Goal: Task Accomplishment & Management: Manage account settings

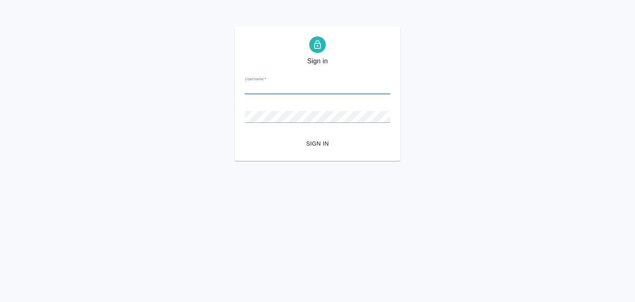
paste input "v.alilekova@awatera.com"
type input "v.alilekova@awatera.com"
click at [358, 109] on div "Password   *" at bounding box center [317, 113] width 145 height 18
click at [310, 141] on span "Sign in" at bounding box center [317, 143] width 132 height 10
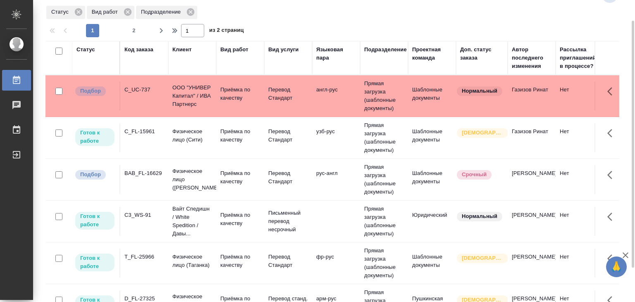
scroll to position [577, 0]
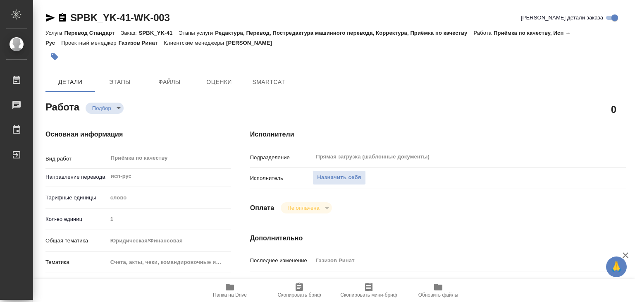
type textarea "x"
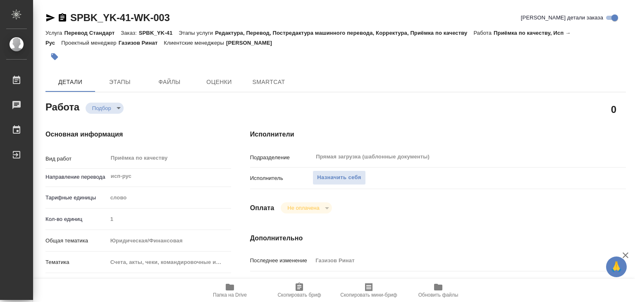
type textarea "x"
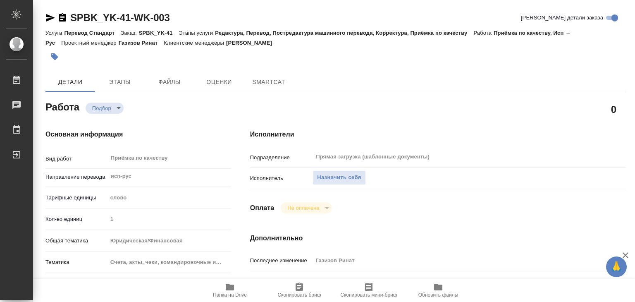
type textarea "x"
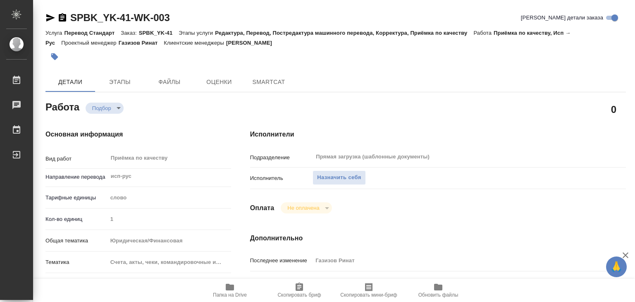
type textarea "x"
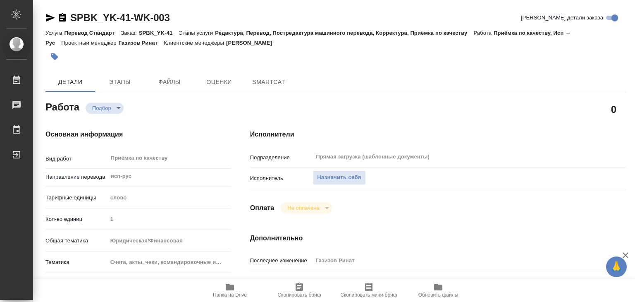
type textarea "x"
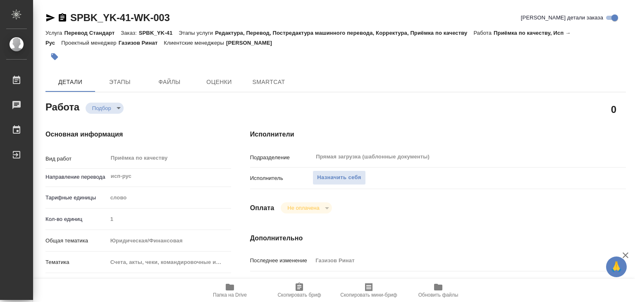
type textarea "x"
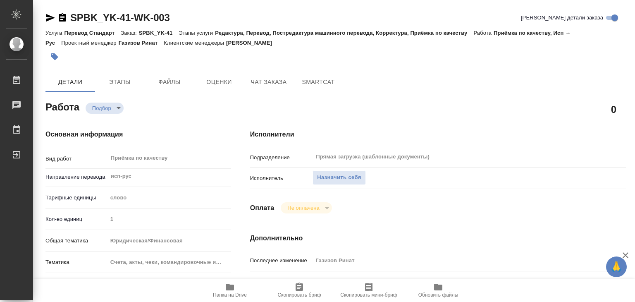
type textarea "x"
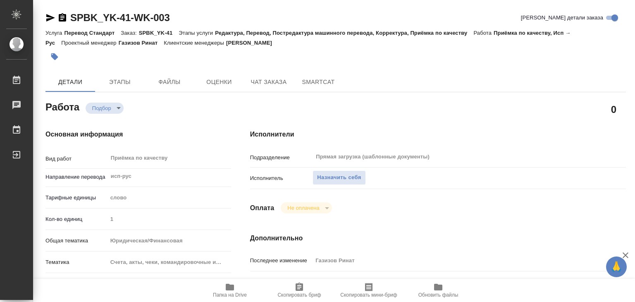
type textarea "x"
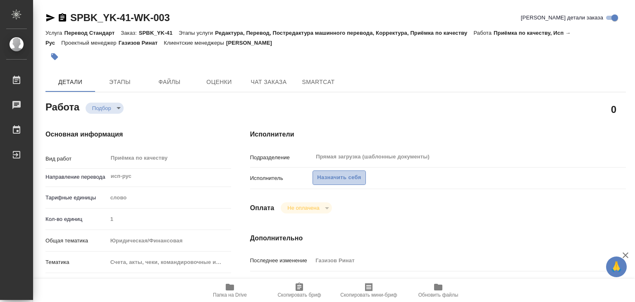
click at [324, 172] on button "Назначить себя" at bounding box center [338, 177] width 53 height 14
type textarea "x"
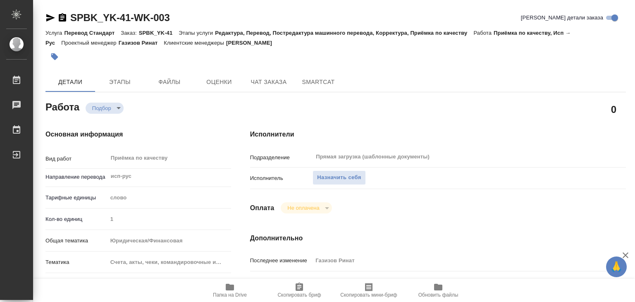
type textarea "x"
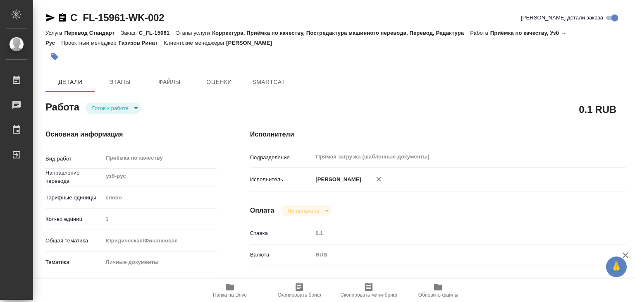
type textarea "x"
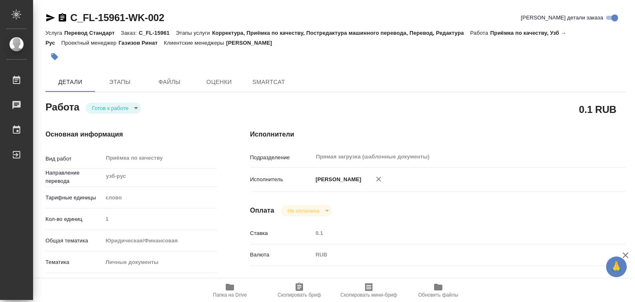
type textarea "x"
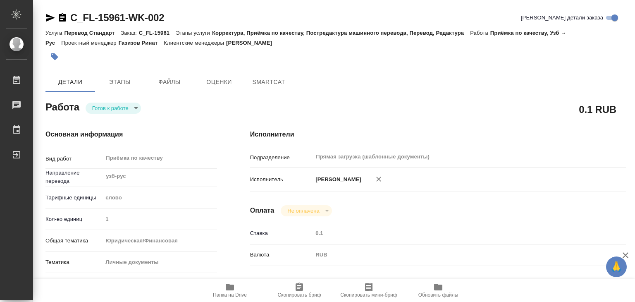
type textarea "x"
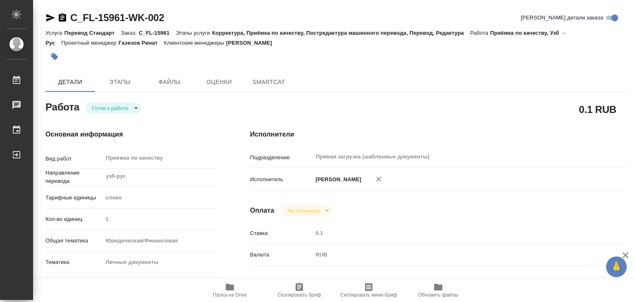
type textarea "x"
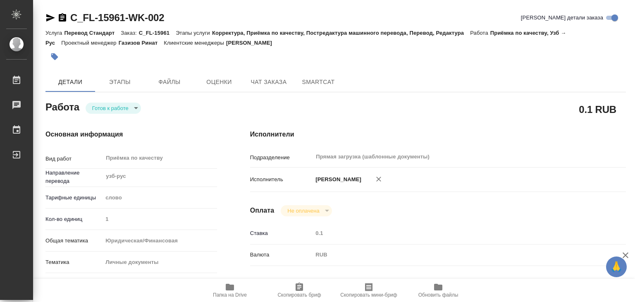
type textarea "x"
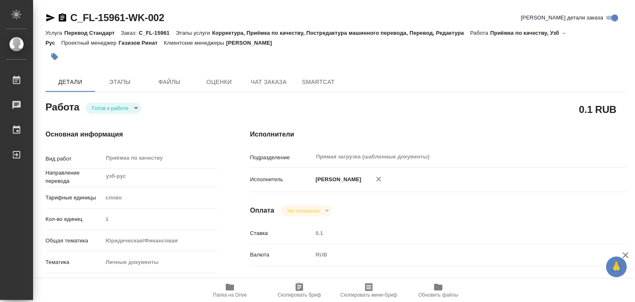
type textarea "x"
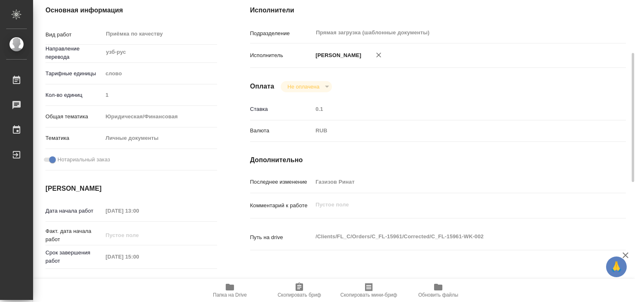
scroll to position [41, 0]
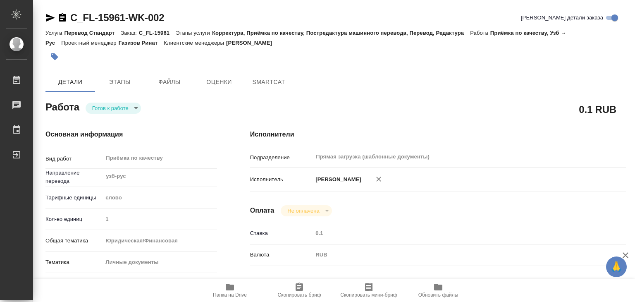
type textarea "x"
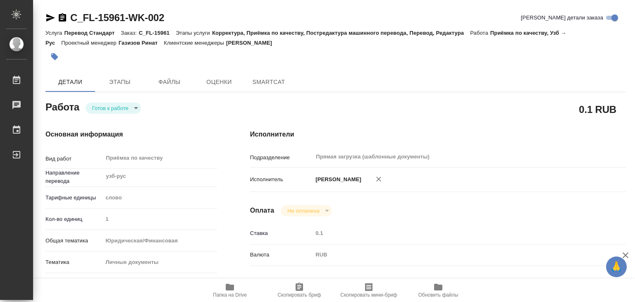
type textarea "x"
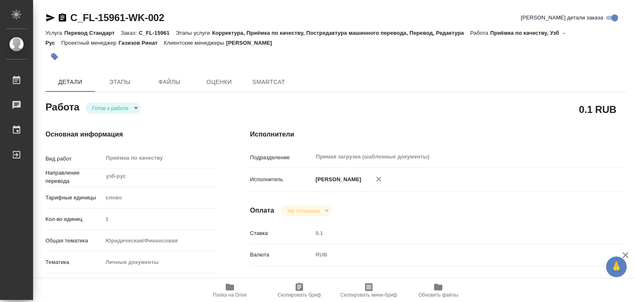
type textarea "x"
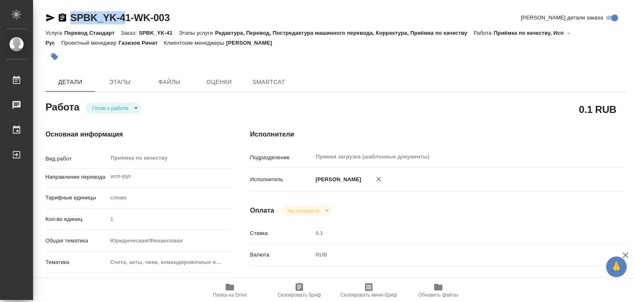
type textarea "x"
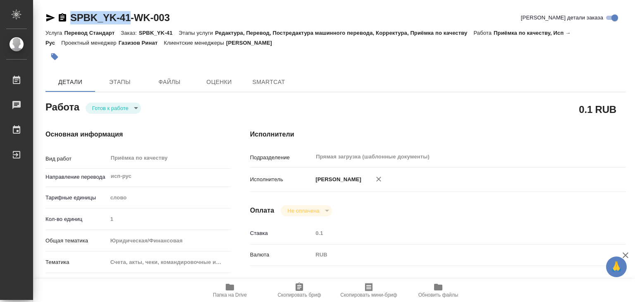
type textarea "x"
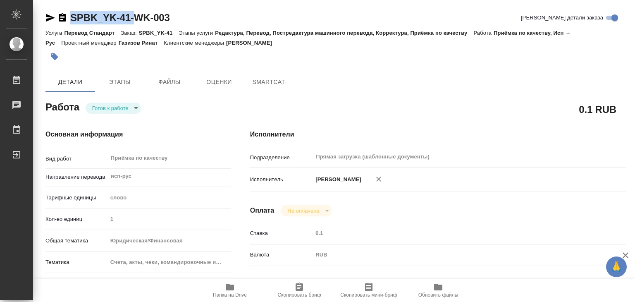
type textarea "x"
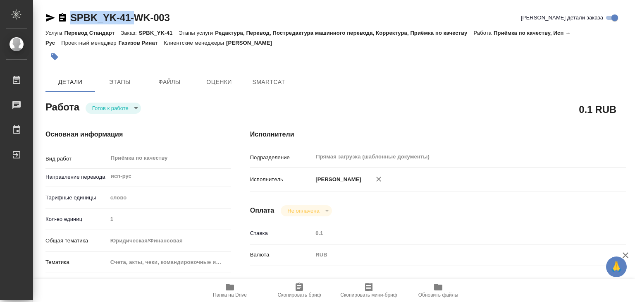
type textarea "x"
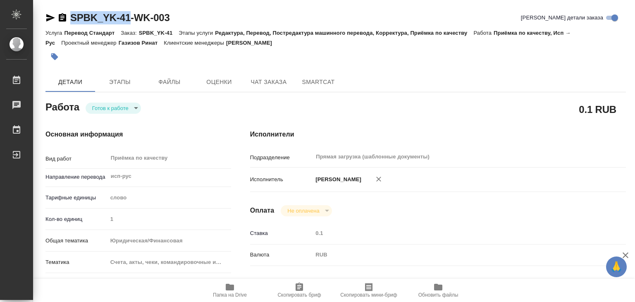
drag, startPoint x: 61, startPoint y: 3, endPoint x: 127, endPoint y: 20, distance: 68.3
copy link "SPBK_YK-41"
type textarea "x"
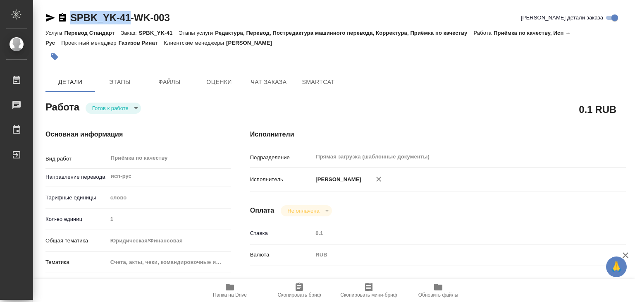
type textarea "x"
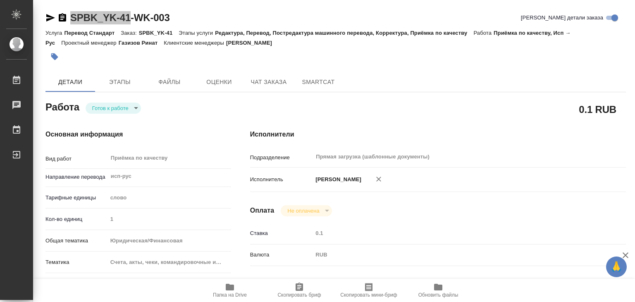
type textarea "x"
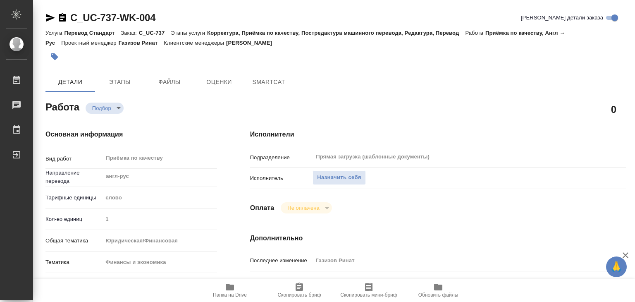
type textarea "x"
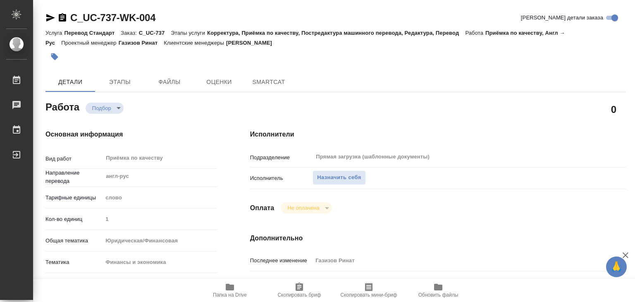
type textarea "x"
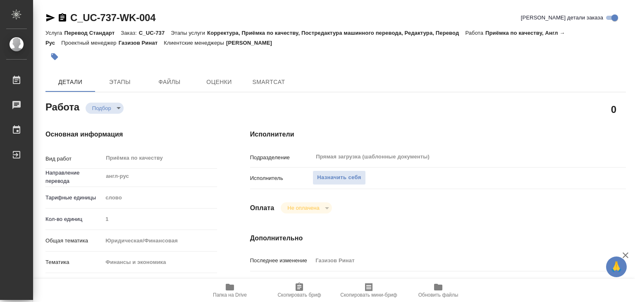
type textarea "x"
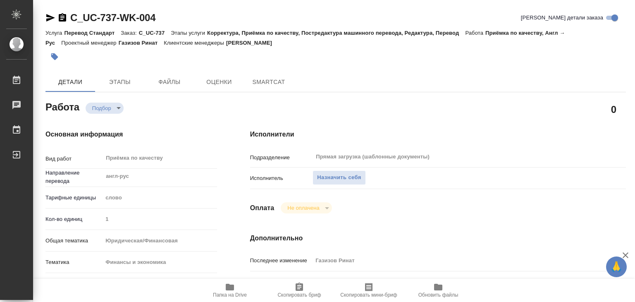
type textarea "x"
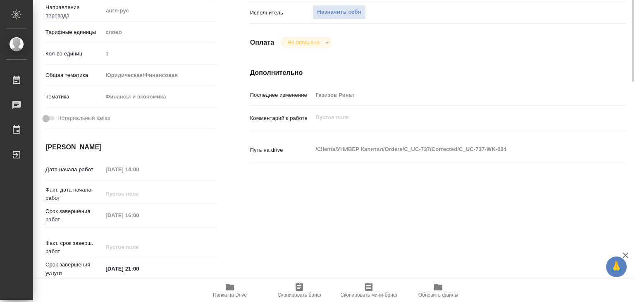
type textarea "x"
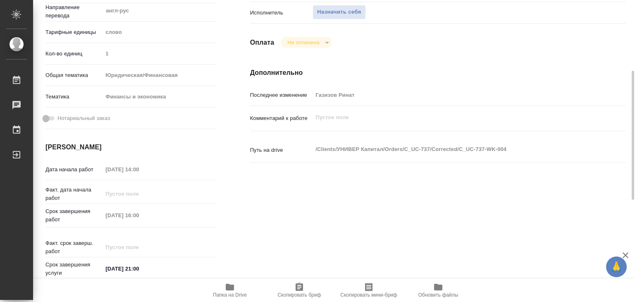
scroll to position [41, 0]
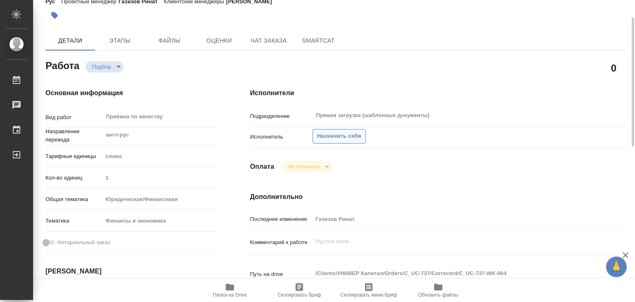
type textarea "x"
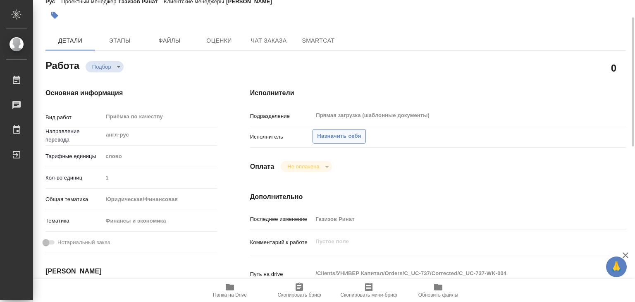
click at [321, 138] on span "Назначить себя" at bounding box center [339, 136] width 44 height 10
type textarea "x"
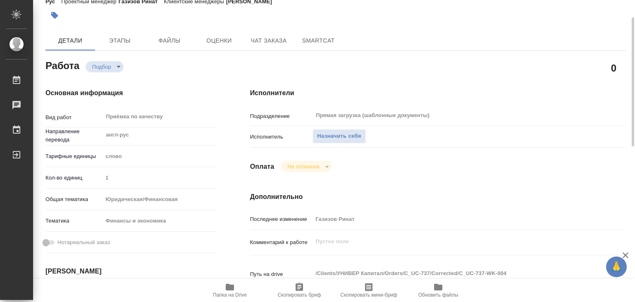
type textarea "x"
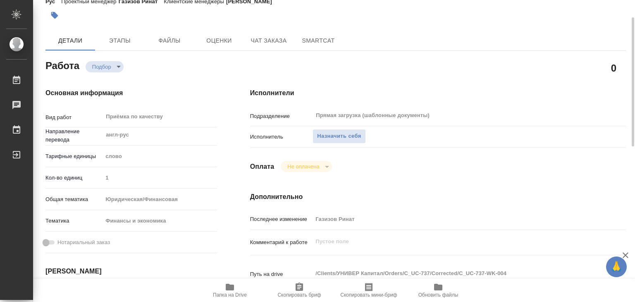
type textarea "x"
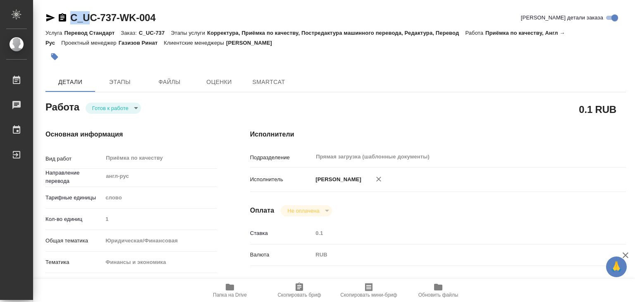
type textarea "x"
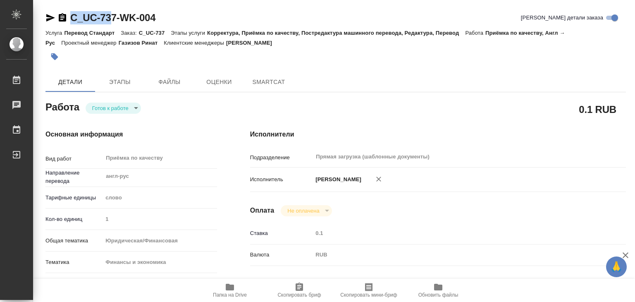
type textarea "x"
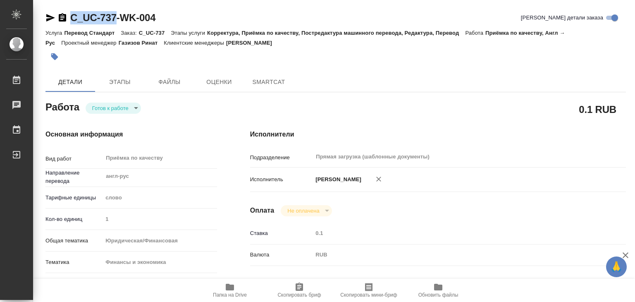
type textarea "x"
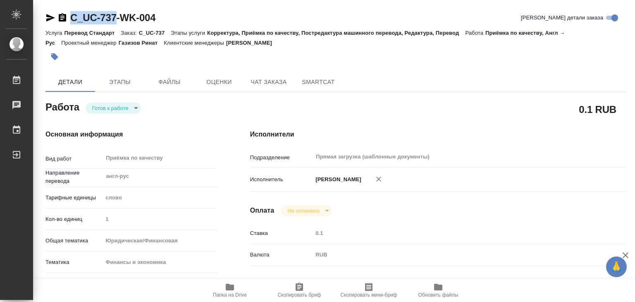
drag, startPoint x: 64, startPoint y: 5, endPoint x: 118, endPoint y: 15, distance: 55.0
type textarea "x"
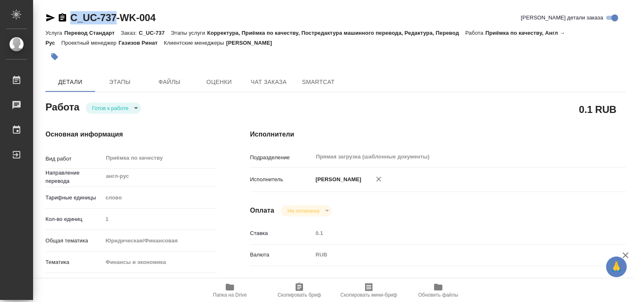
type textarea "x"
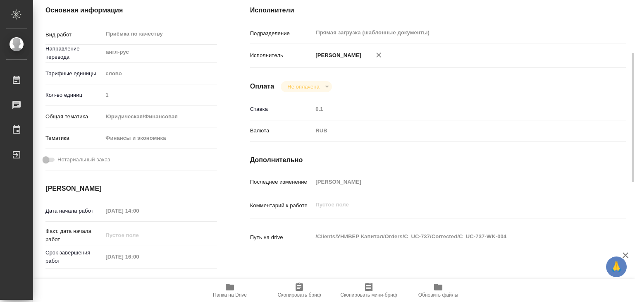
type textarea "x"
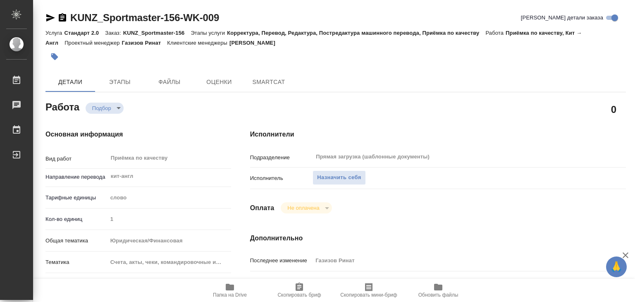
type textarea "x"
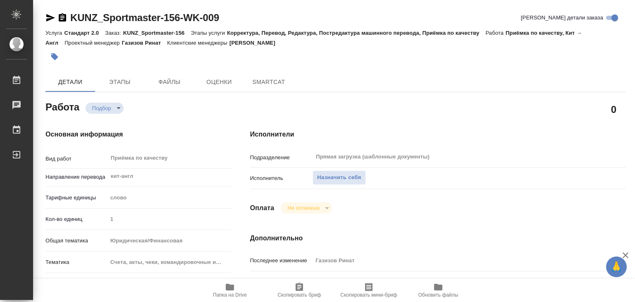
type textarea "x"
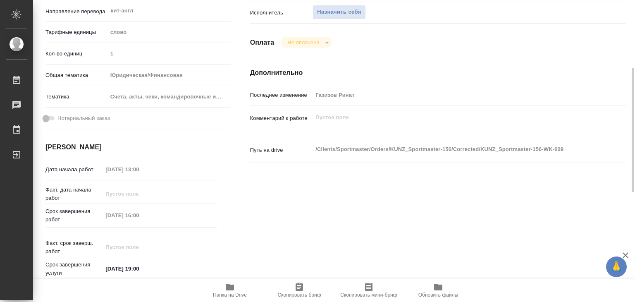
type textarea "x"
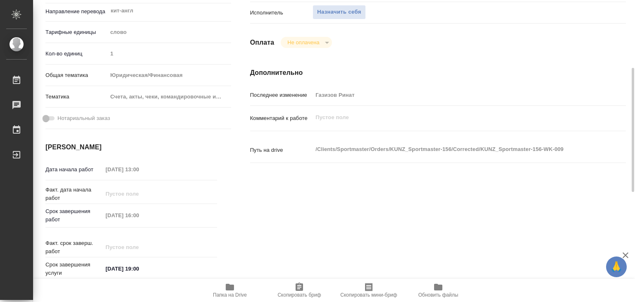
scroll to position [41, 0]
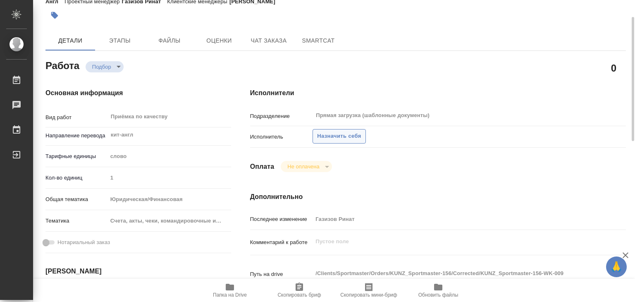
click at [329, 142] on button "Назначить себя" at bounding box center [338, 136] width 53 height 14
type textarea "x"
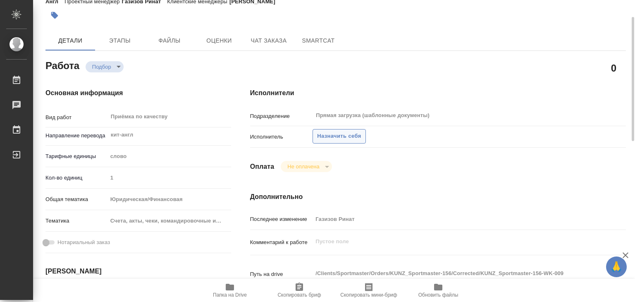
type textarea "x"
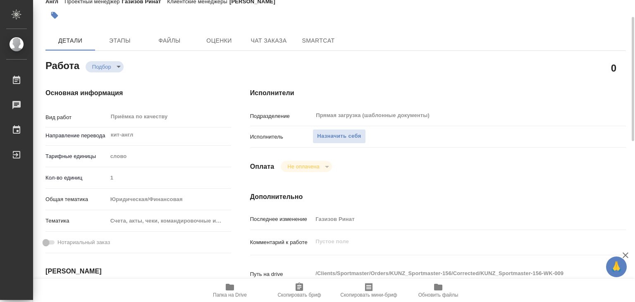
type textarea "x"
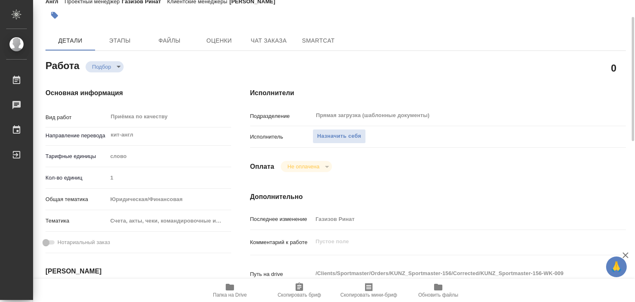
type textarea "x"
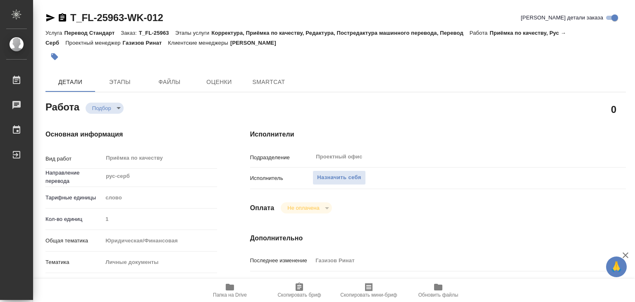
type textarea "x"
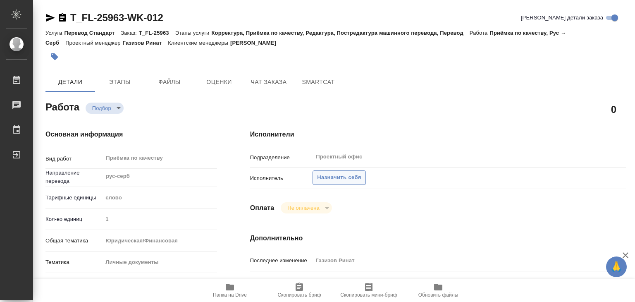
type textarea "x"
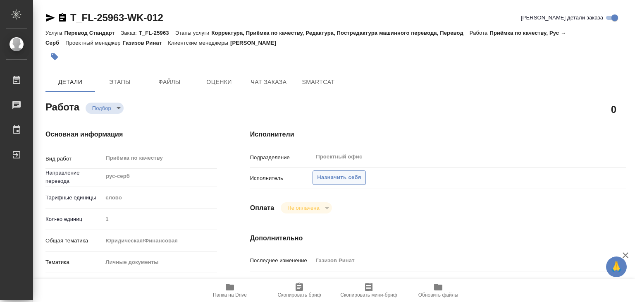
click at [341, 177] on span "Назначить себя" at bounding box center [339, 178] width 44 height 10
type textarea "x"
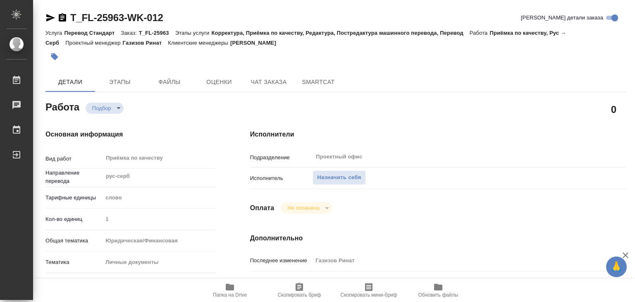
type textarea "x"
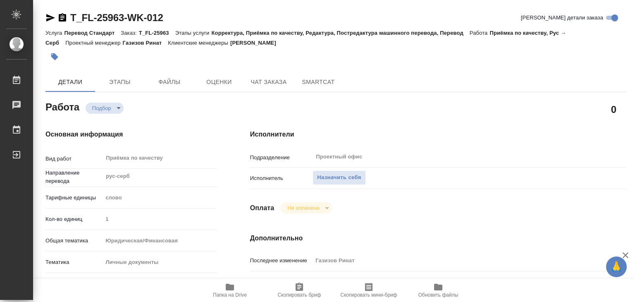
type textarea "x"
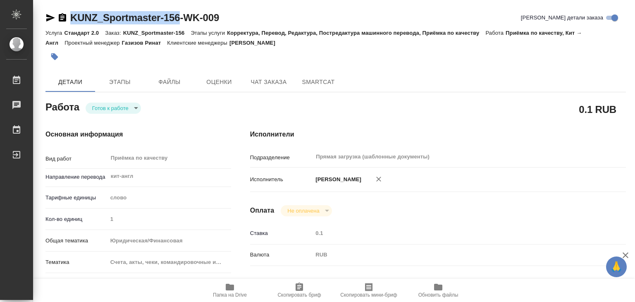
drag, startPoint x: 68, startPoint y: 8, endPoint x: 184, endPoint y: 19, distance: 116.6
copy link "KUNZ_Sportmaster-156"
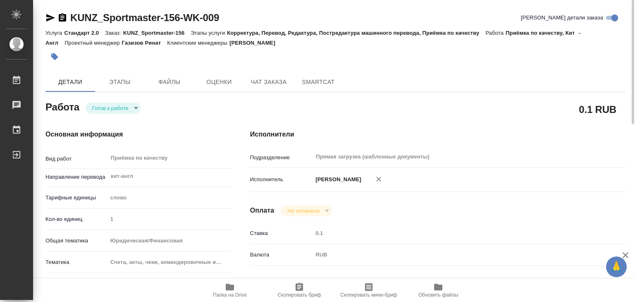
click at [184, 129] on div "Основная информация Вид работ Приёмка по качеству x ​ Направление перевода кит-…" at bounding box center [131, 289] width 205 height 353
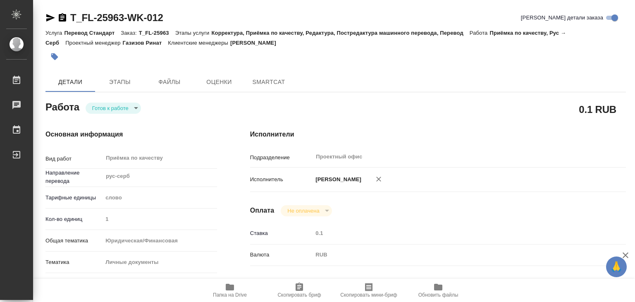
type textarea "x"
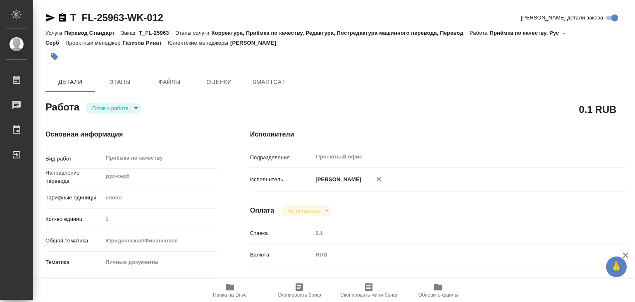
type textarea "x"
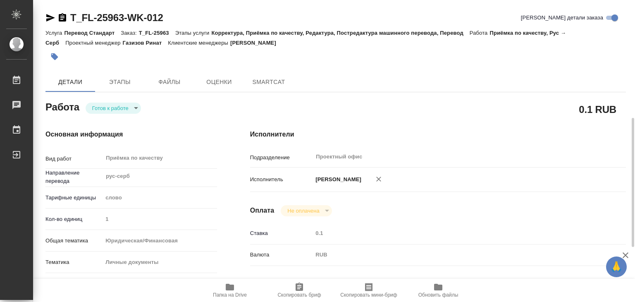
scroll to position [165, 0]
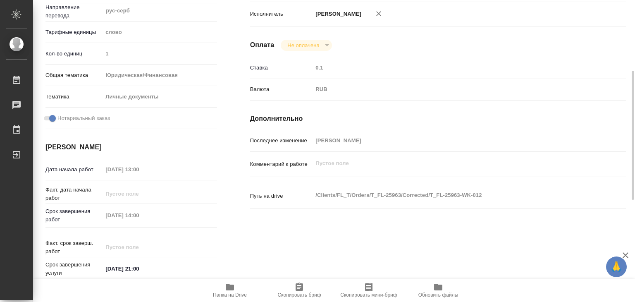
type textarea "x"
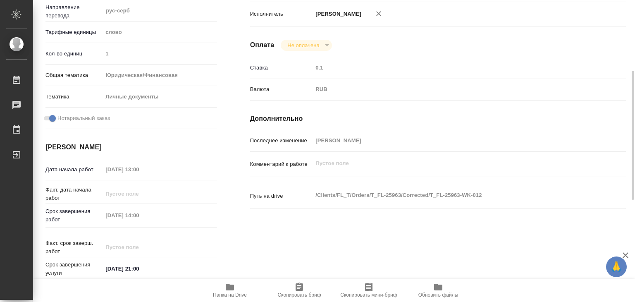
scroll to position [0, 0]
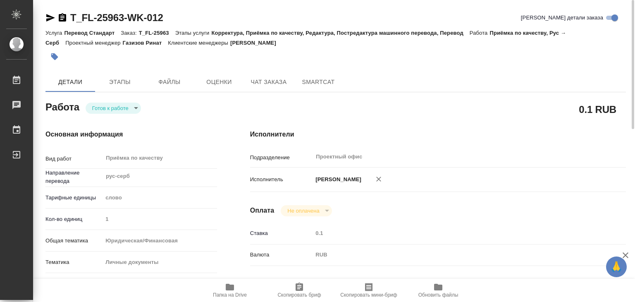
type textarea "x"
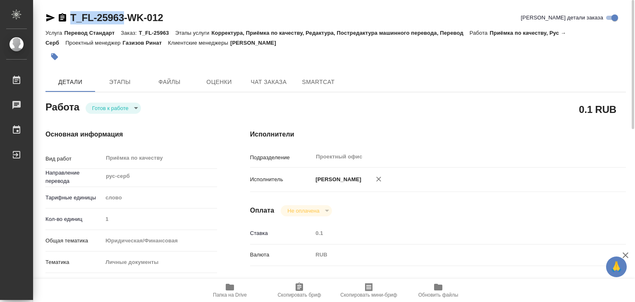
drag, startPoint x: 66, startPoint y: 6, endPoint x: 127, endPoint y: 12, distance: 61.4
copy link "T_FL-25963"
type textarea "x"
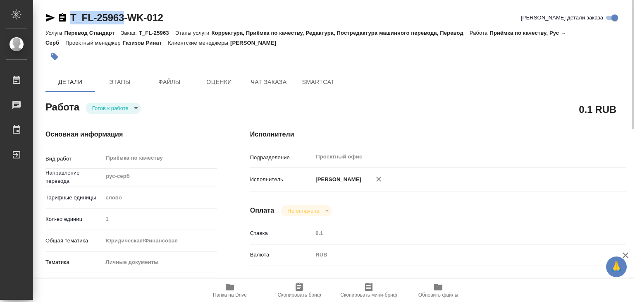
type textarea "x"
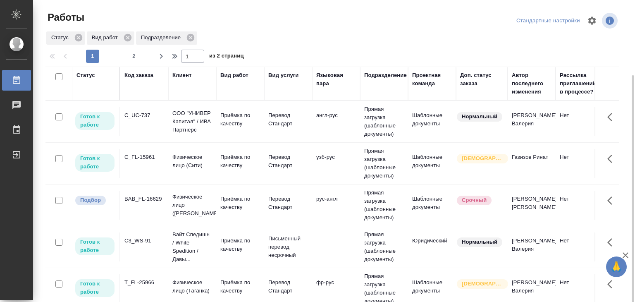
scroll to position [41, 0]
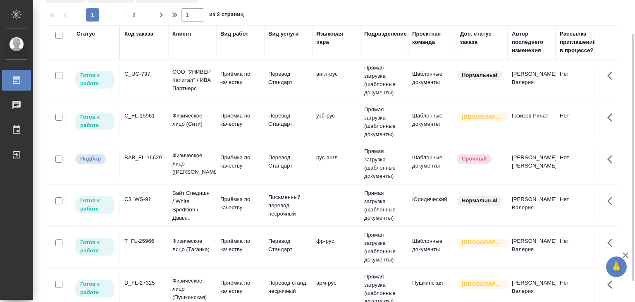
click at [216, 164] on td "Приёмка по качеству" at bounding box center [240, 163] width 48 height 29
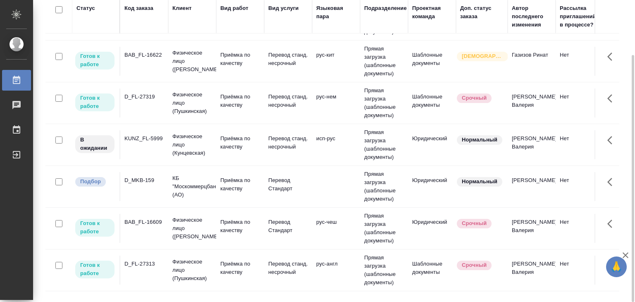
scroll to position [792, 0]
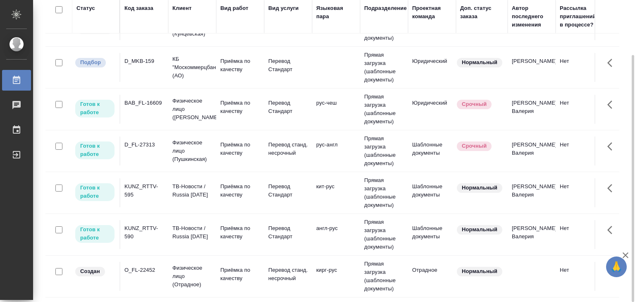
click at [207, 60] on p "КБ "Москоммерцбанк" (АО)" at bounding box center [192, 67] width 40 height 25
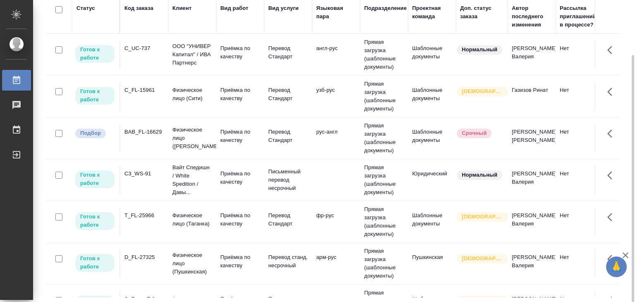
scroll to position [577, 0]
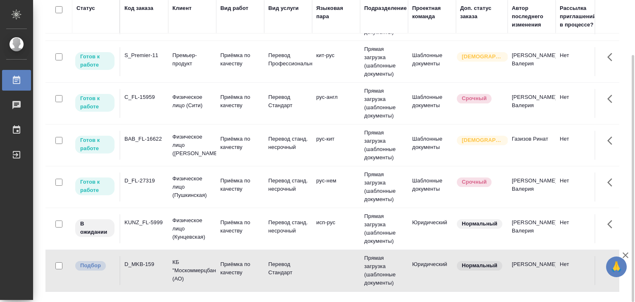
click at [225, 151] on p "Приёмка по качеству" at bounding box center [240, 143] width 40 height 17
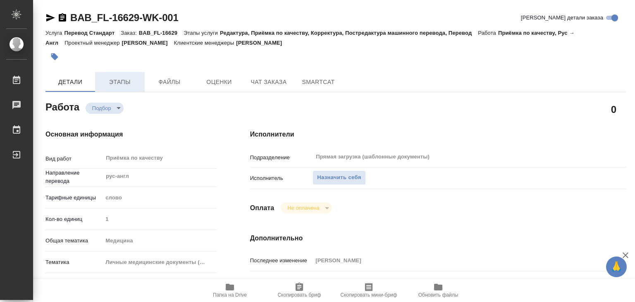
click at [106, 81] on span "Этапы" at bounding box center [120, 82] width 40 height 10
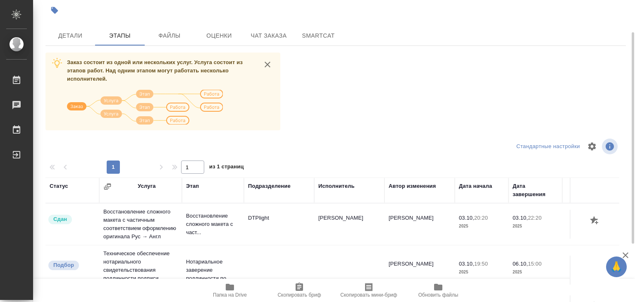
scroll to position [5, 0]
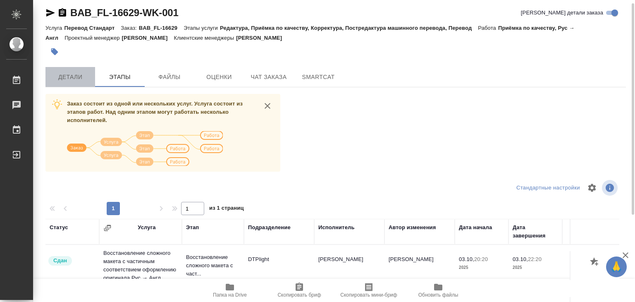
click at [64, 84] on button "Детали" at bounding box center [70, 77] width 50 height 20
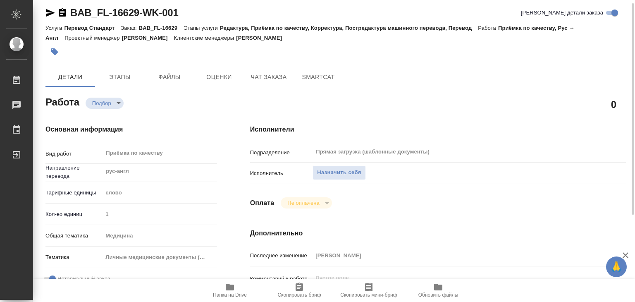
type textarea "x"
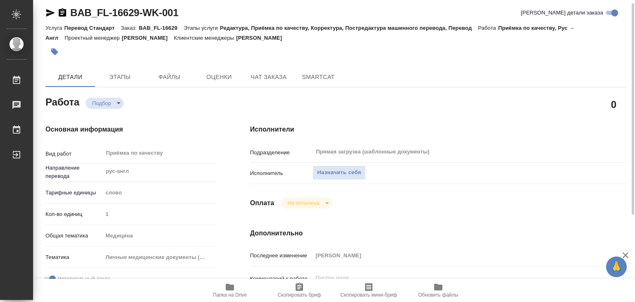
type textarea "x"
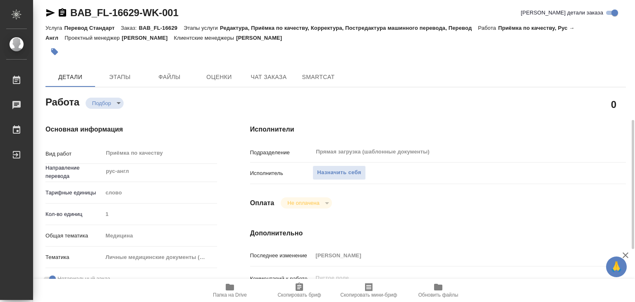
scroll to position [170, 0]
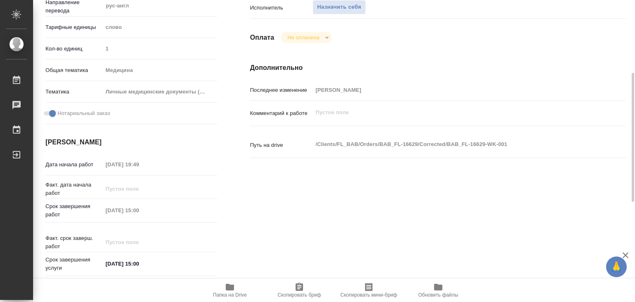
type textarea "x"
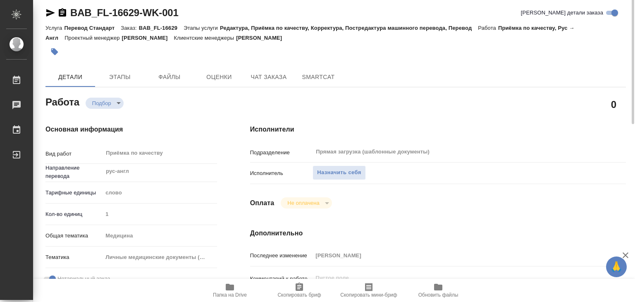
scroll to position [0, 0]
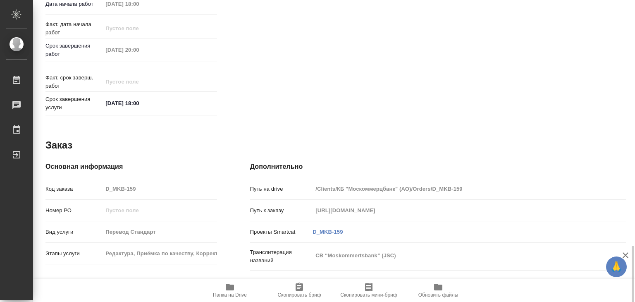
scroll to position [403, 0]
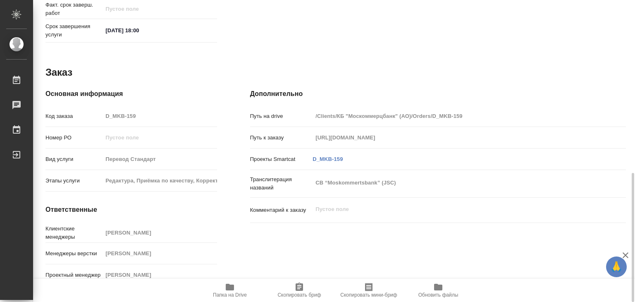
click at [235, 293] on span "Папка на Drive" at bounding box center [230, 295] width 34 height 6
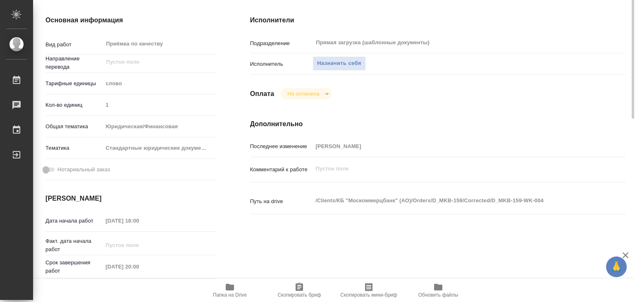
scroll to position [0, 0]
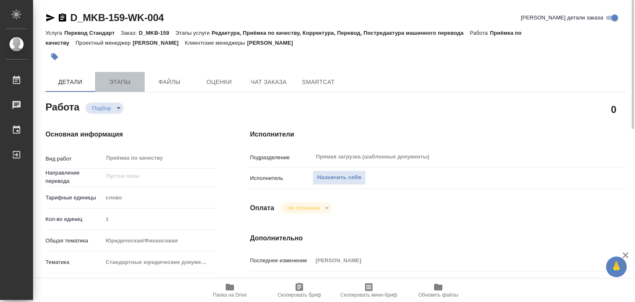
click at [109, 84] on span "Этапы" at bounding box center [120, 82] width 40 height 10
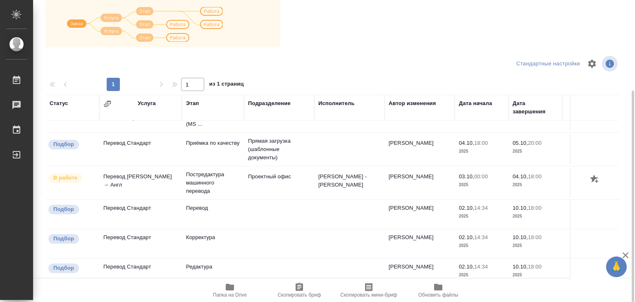
scroll to position [122, 0]
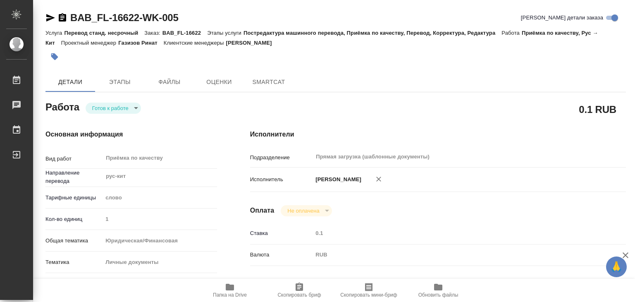
type textarea "x"
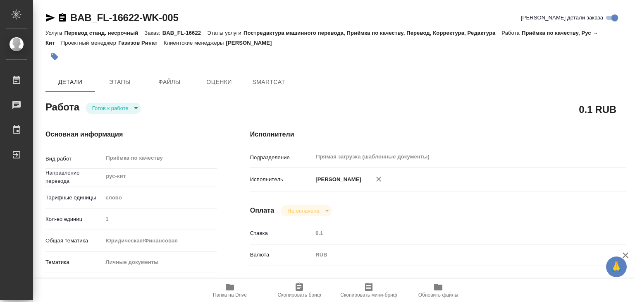
type textarea "x"
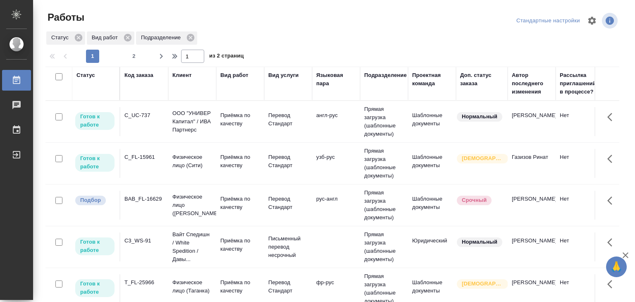
scroll to position [577, 0]
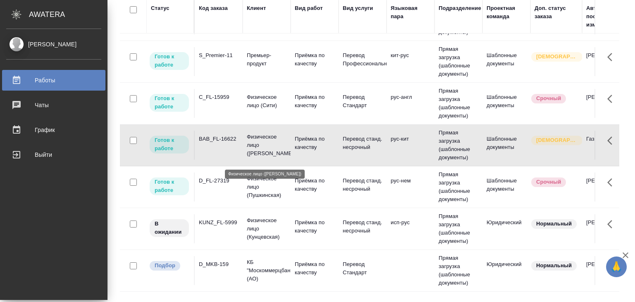
click at [255, 157] on p "Физическое лицо (Бабушкинская)" at bounding box center [267, 145] width 40 height 25
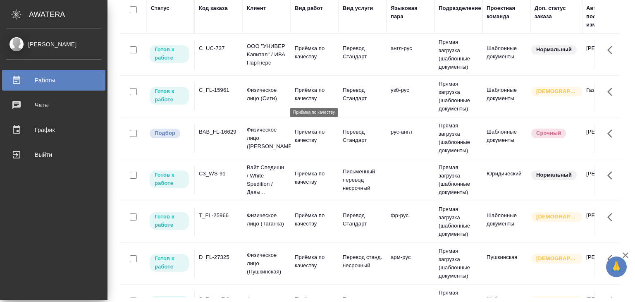
click at [321, 98] on p "Приёмка по качеству" at bounding box center [315, 94] width 40 height 17
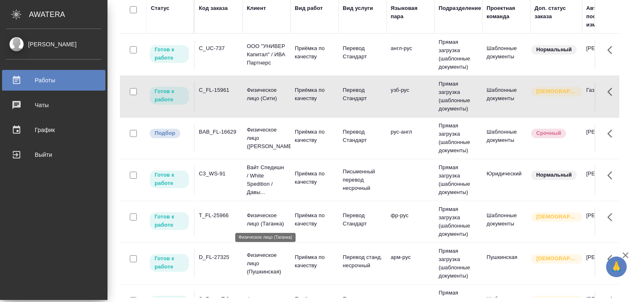
click at [267, 213] on p "Физическое лицо (Таганка)" at bounding box center [267, 219] width 40 height 17
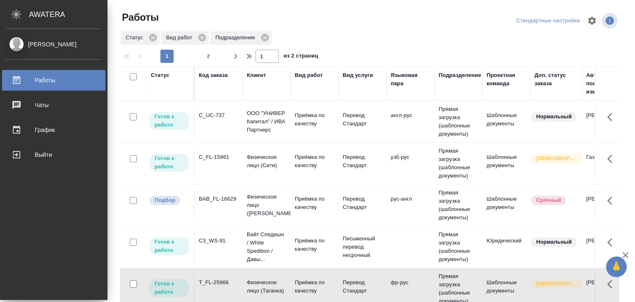
click at [260, 8] on div "Работы Стандартные настройки Статус Вид работ Подразделение 1 2 1 из 2 страниц …" at bounding box center [372, 184] width 515 height 369
click at [387, 19] on div at bounding box center [373, 21] width 169 height 20
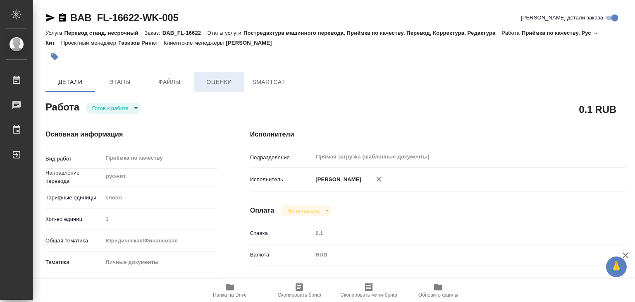
type textarea "x"
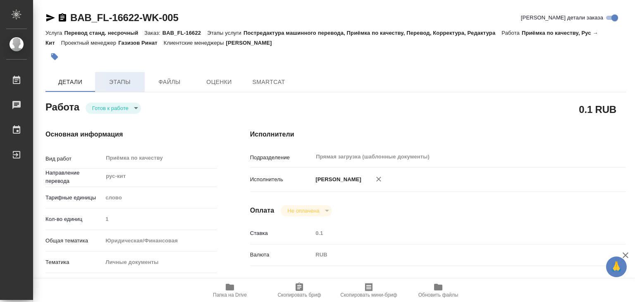
type textarea "x"
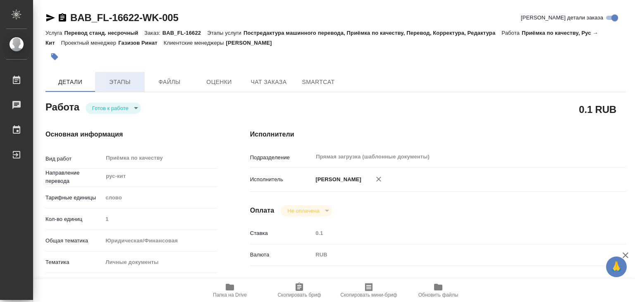
type textarea "x"
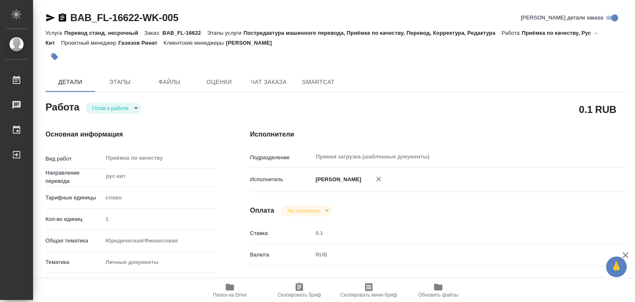
type textarea "x"
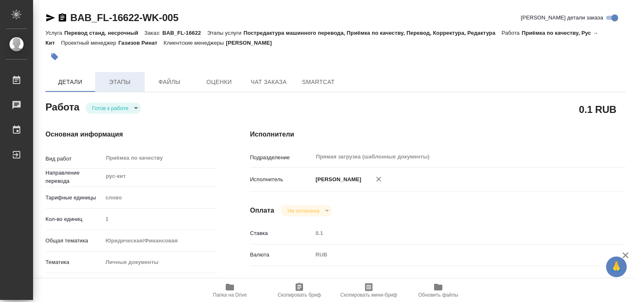
click at [126, 81] on span "Этапы" at bounding box center [120, 82] width 40 height 10
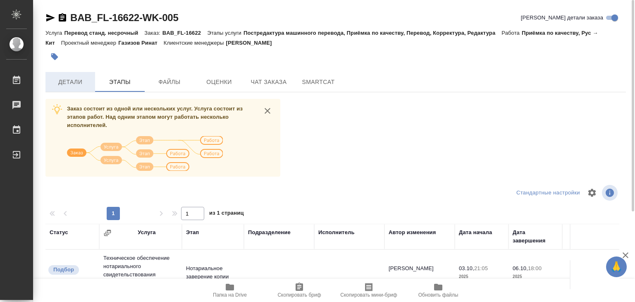
click at [79, 73] on button "Детали" at bounding box center [70, 82] width 50 height 20
drag, startPoint x: 78, startPoint y: 76, endPoint x: 111, endPoint y: 73, distance: 32.8
click at [78, 76] on button "Детали" at bounding box center [70, 82] width 50 height 20
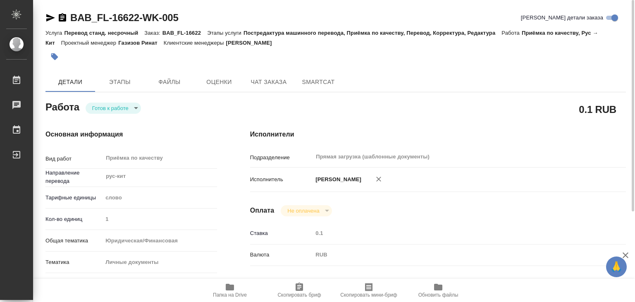
type textarea "x"
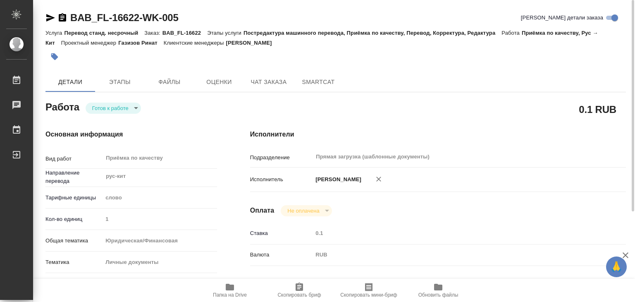
type textarea "x"
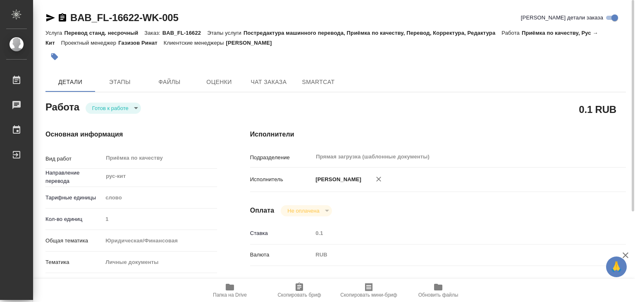
type textarea "x"
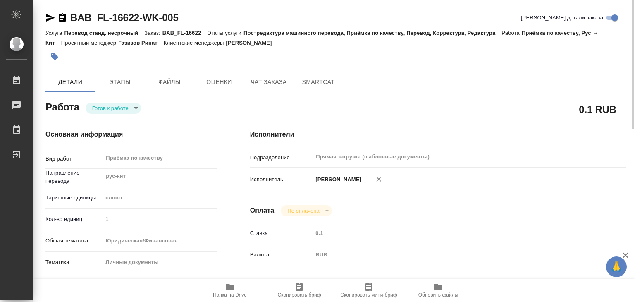
click at [135, 106] on body "🙏 .cls-1 fill:#fff; AWATERA Alilekova Valeriya Работы 0 Чаты График Выйти BAB_F…" at bounding box center [317, 151] width 635 height 302
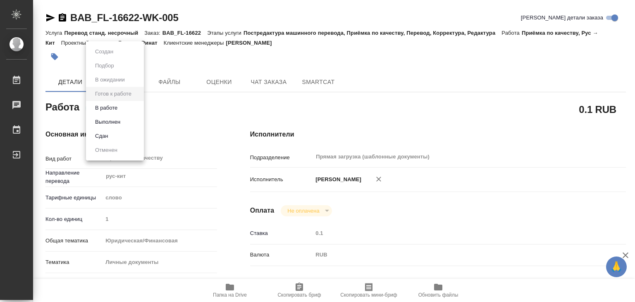
click at [124, 110] on li "В работе" at bounding box center [115, 108] width 58 height 14
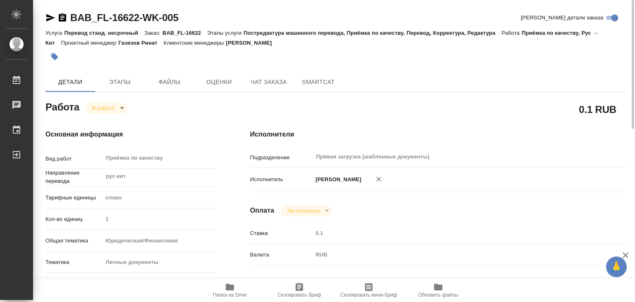
type textarea "x"
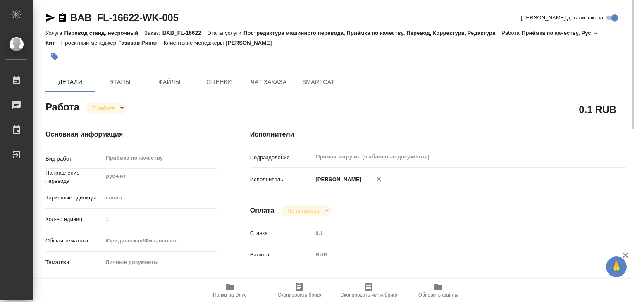
type textarea "x"
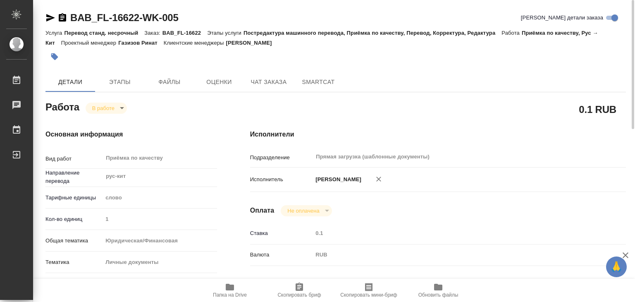
type textarea "x"
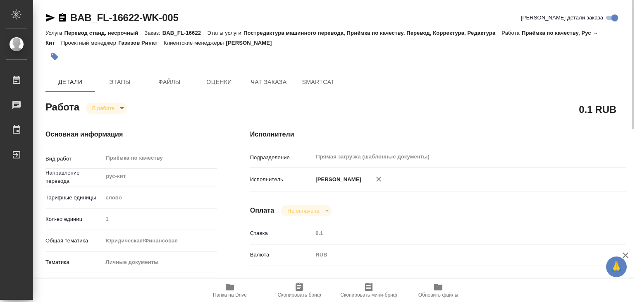
type textarea "x"
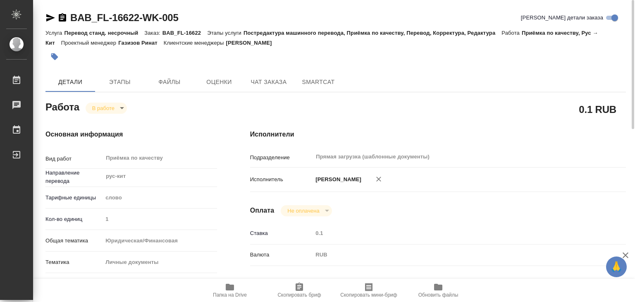
click at [56, 54] on icon "button" at bounding box center [54, 56] width 8 height 8
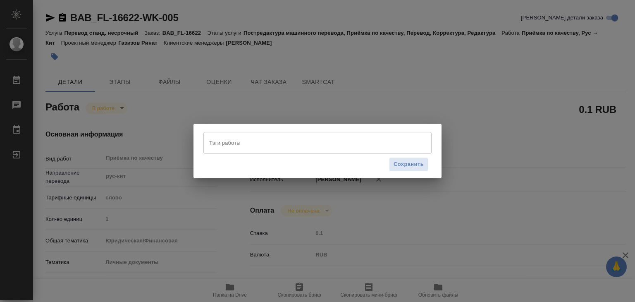
click at [299, 151] on div "Тэги работы" at bounding box center [317, 142] width 228 height 21
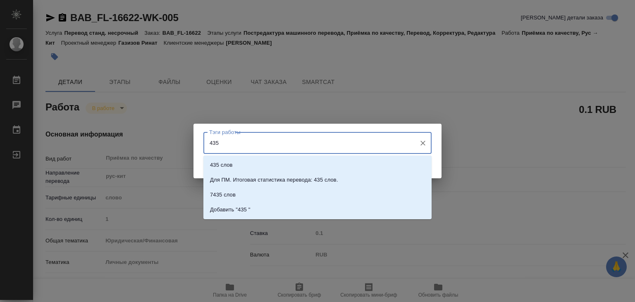
type input "435 с"
click at [301, 162] on li "435 слов" at bounding box center [317, 164] width 228 height 15
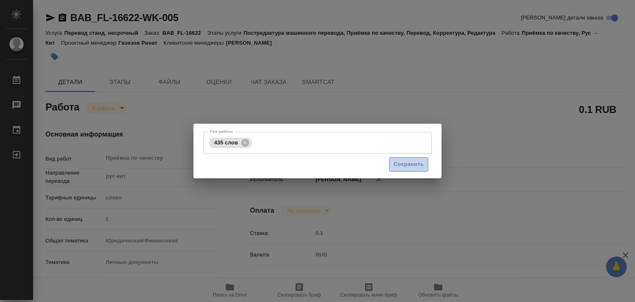
click at [420, 167] on span "Сохранить" at bounding box center [408, 165] width 30 height 10
type input "inProgress"
type textarea "Приёмка по качеству"
type textarea "x"
type input "рус-кит"
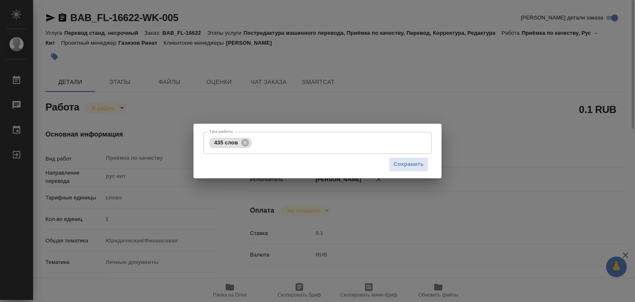
type input "5a8b1489cc6b4906c91bfd90"
type input "1"
type input "yr-fn"
type input "5a8b8b956a9677013d343cfe"
checkbox input "true"
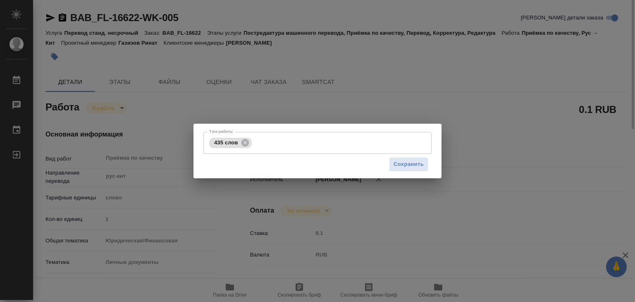
type input "06.10.2025 13:00"
type input "06.10.2025 12:03"
type input "06.10.2025 15:00"
type input "06.10.2025 18:00"
type input "Прямая загрузка (шаблонные документы)"
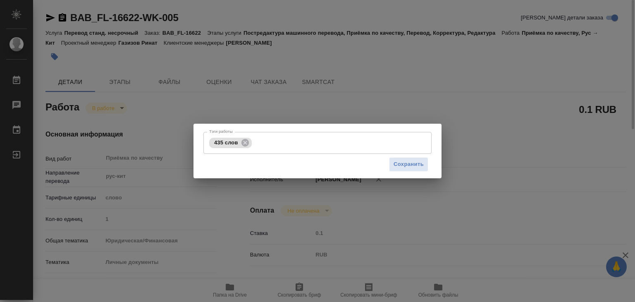
type input "notPayed"
type input "0.1"
type input "RUB"
type input "[PERSON_NAME]"
type textarea "x"
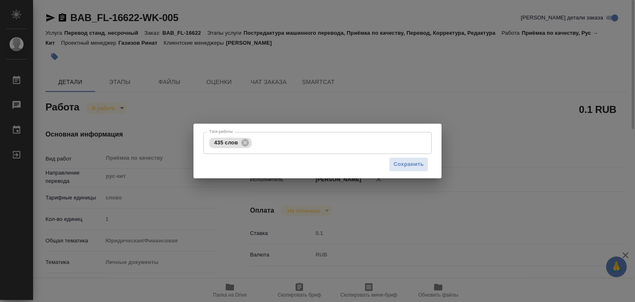
type textarea "/Clients/FL_BAB/Orders/BAB_FL-16622/Corrected/BAB_FL-16622-WK-005"
type textarea "x"
type input "BAB_FL-16622"
type input "Перевод станд. несрочный"
type input "Постредактура машинного перевода, Приёмка по качеству, Перевод, Корректура, Ред…"
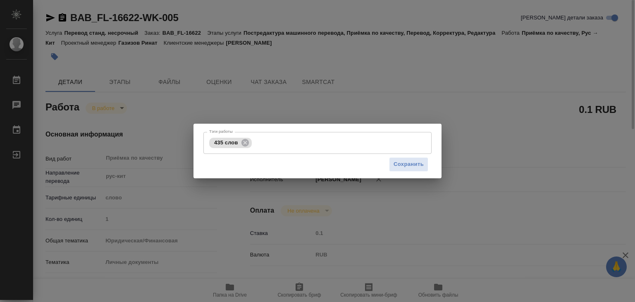
type input "[PERSON_NAME]"
type input "Арсеньева Вера"
type input "/Clients/FL_BAB/Orders/BAB_FL-16622"
type textarea "x"
type textarea "традиционный китайский в полных иероглифах Как под легализацию Karakalli Mostap…"
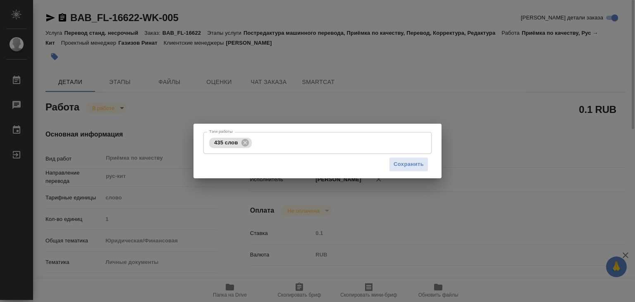
type textarea "x"
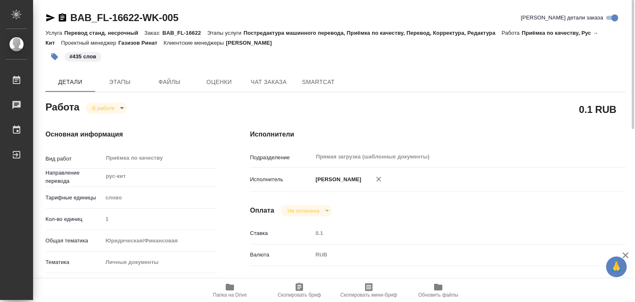
type textarea "x"
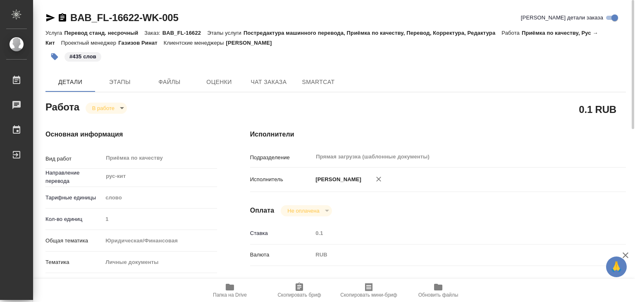
type textarea "x"
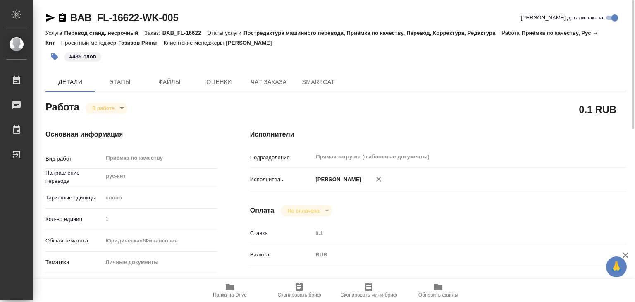
type textarea "x"
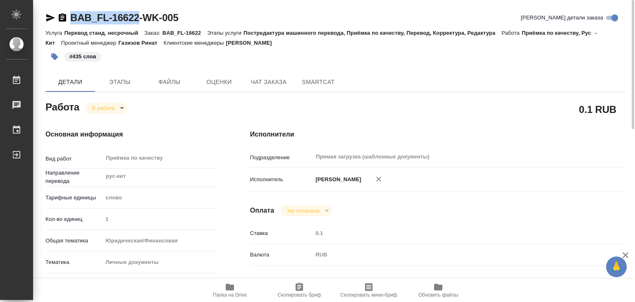
drag, startPoint x: 69, startPoint y: 7, endPoint x: 137, endPoint y: 24, distance: 70.6
copy link "BAB_FL-16622"
click at [121, 104] on body "🙏 .cls-1 fill:#fff; AWATERA Alilekova Valeriya Работы 0 Чаты График Выйти BAB_F…" at bounding box center [317, 151] width 635 height 302
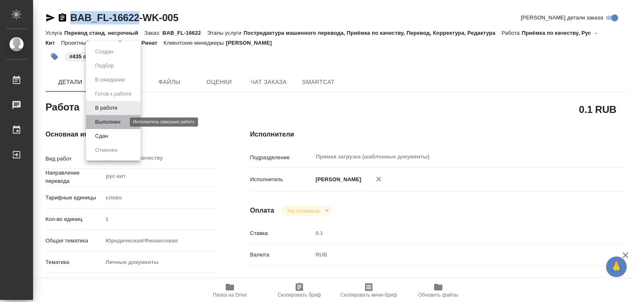
click at [117, 119] on button "Выполнен" at bounding box center [108, 121] width 30 height 9
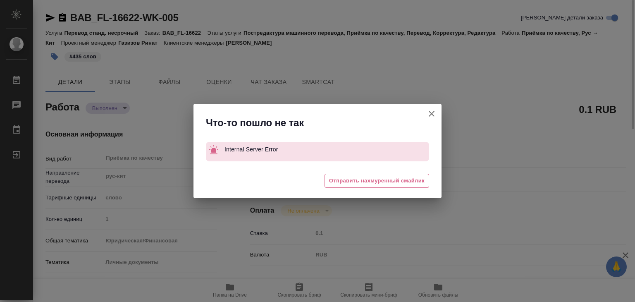
type textarea "x"
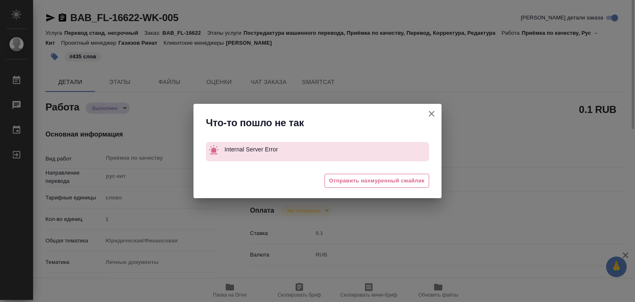
click at [429, 112] on icon "button" at bounding box center [432, 114] width 10 height 10
type textarea "x"
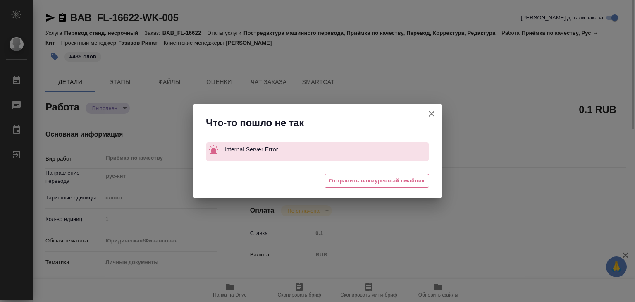
type textarea "x"
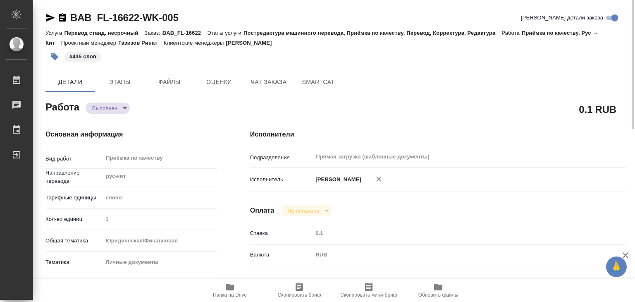
type textarea "x"
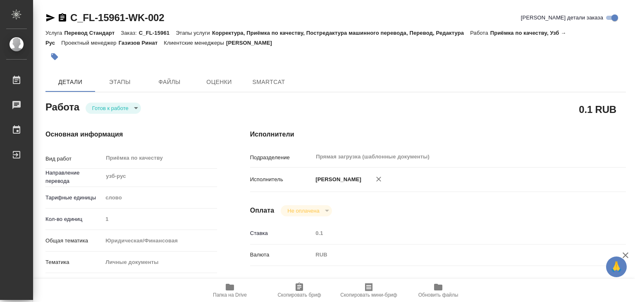
type textarea "x"
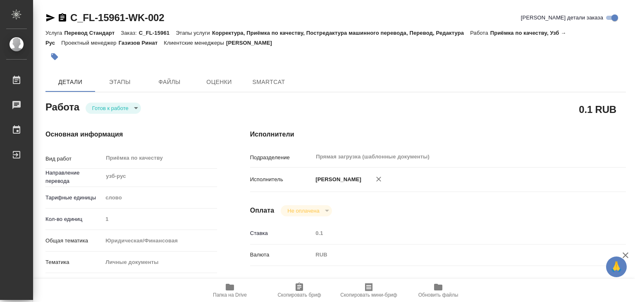
type textarea "x"
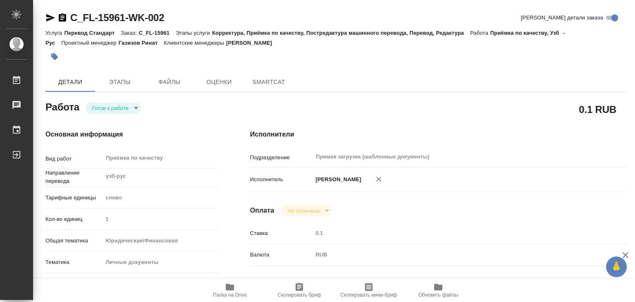
type textarea "x"
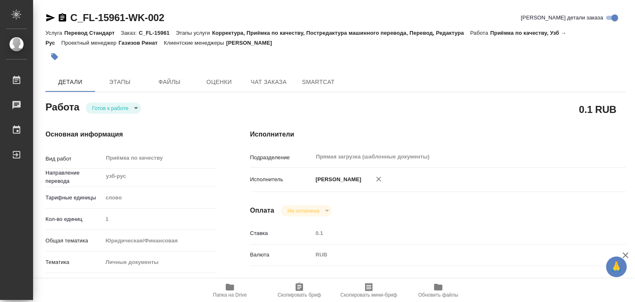
type textarea "x"
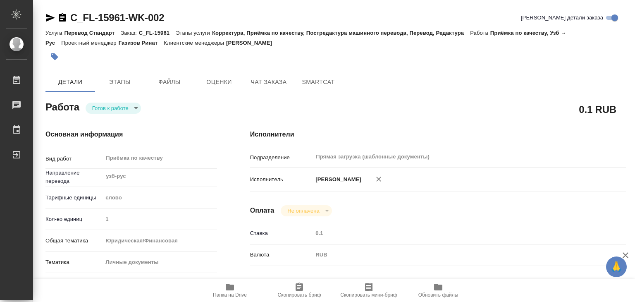
type textarea "x"
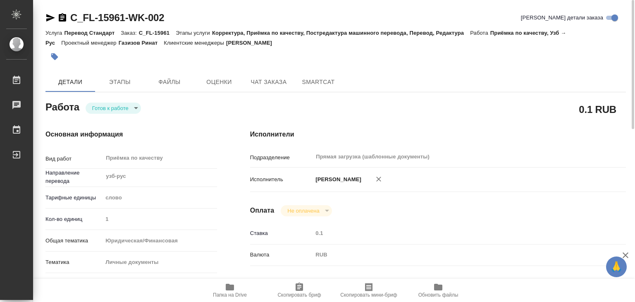
click at [139, 110] on body "🙏 .cls-1 fill:#fff; AWATERA Alilekova Valeriya Работы 0 Чаты График Выйти C_FL-…" at bounding box center [317, 151] width 635 height 302
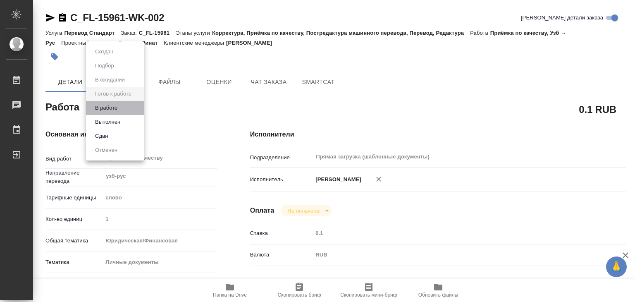
click at [126, 108] on li "В работе" at bounding box center [115, 108] width 58 height 14
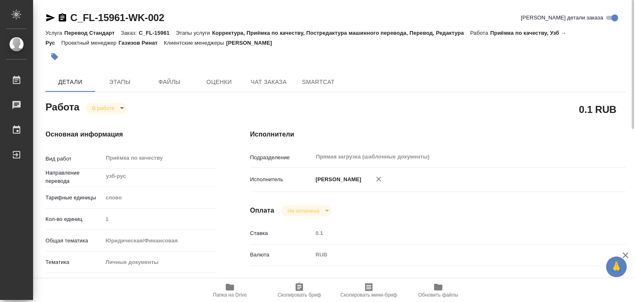
type textarea "x"
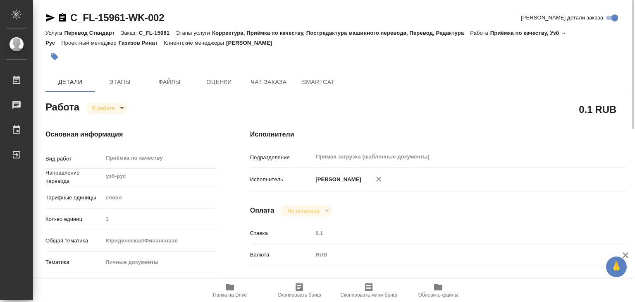
type textarea "x"
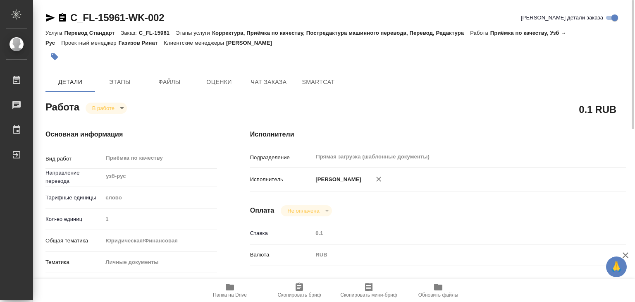
type textarea "x"
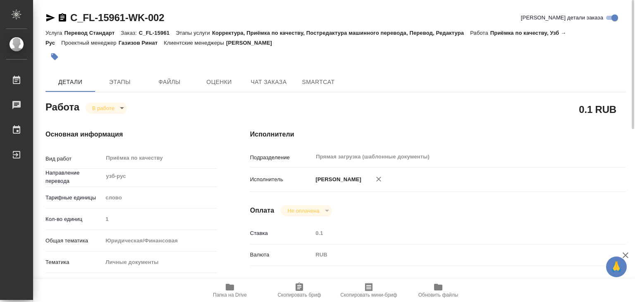
click at [57, 54] on icon "button" at bounding box center [54, 56] width 8 height 8
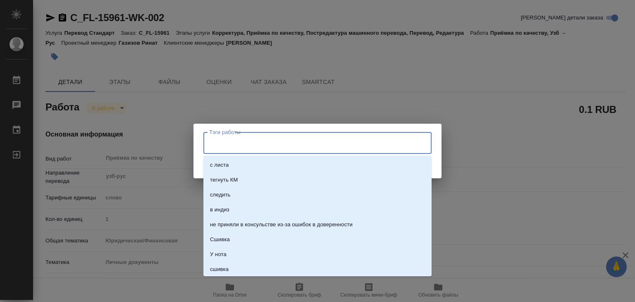
click at [228, 138] on input "Тэги работы" at bounding box center [309, 143] width 205 height 14
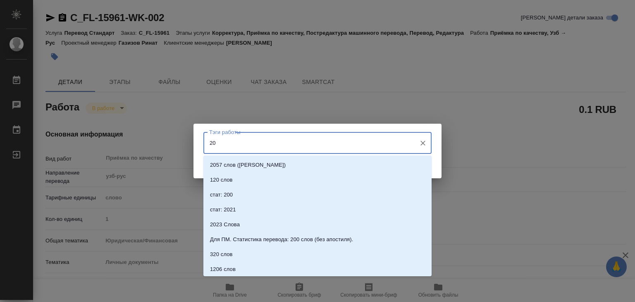
type input "209"
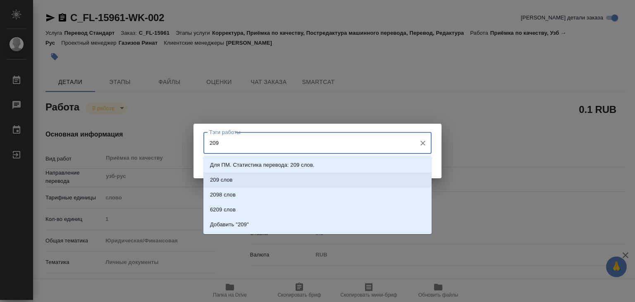
click at [307, 179] on li "209 слов" at bounding box center [317, 179] width 228 height 15
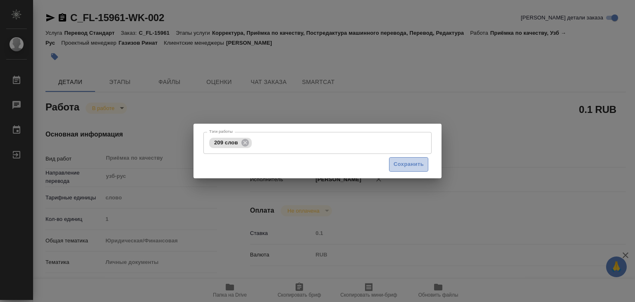
click at [411, 161] on span "Сохранить" at bounding box center [408, 165] width 30 height 10
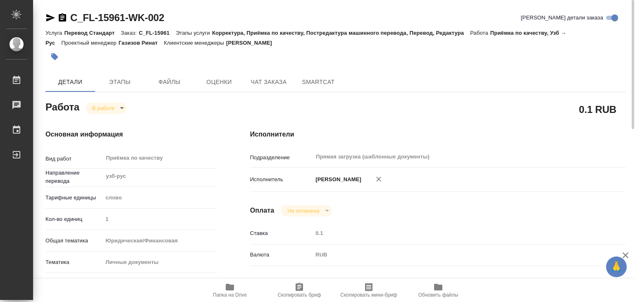
type input "inProgress"
type textarea "Приёмка по качеству"
type textarea "x"
type input "узб-рус"
type input "5a8b1489cc6b4906c91bfd90"
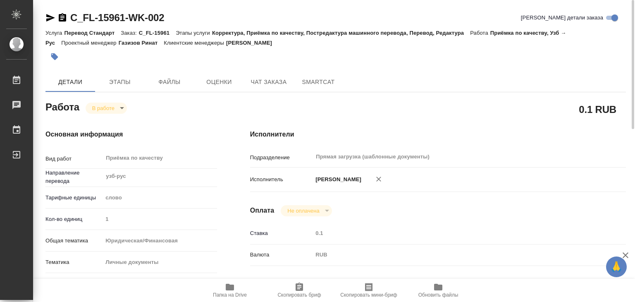
type input "1"
type input "yr-fn"
type input "5a8b8b956a9677013d343cfe"
checkbox input "true"
type input "06.10.2025 13:00"
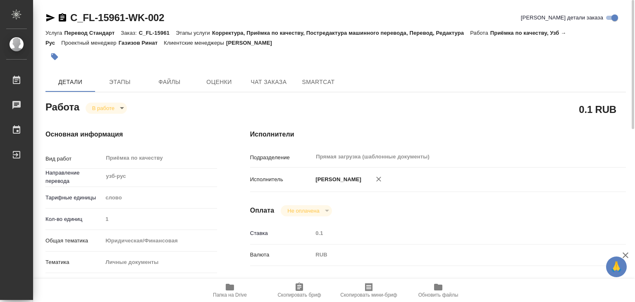
type input "06.10.2025 11:48"
type input "06.10.2025 15:00"
type input "06.10.2025 18:00"
type input "Прямая загрузка (шаблонные документы)"
type input "notPayed"
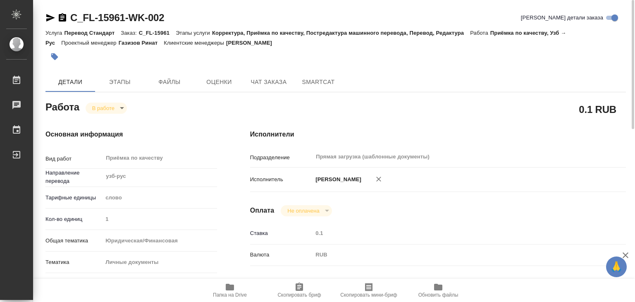
type input "0.1"
type input "RUB"
type input "[PERSON_NAME]"
type textarea "x"
type textarea "/Clients/FL_C/Orders/C_FL-15961/Corrected/C_FL-15961-WK-002"
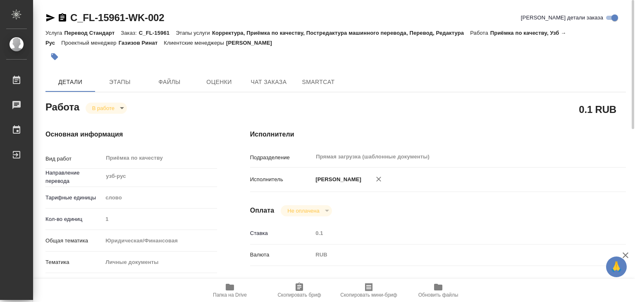
type textarea "x"
type input "C_FL-15961"
type input "Перевод Стандарт"
type input "Корректура, Приёмка по качеству, Постредактура машинного перевода, Перевод, Ред…"
type input "[PERSON_NAME]"
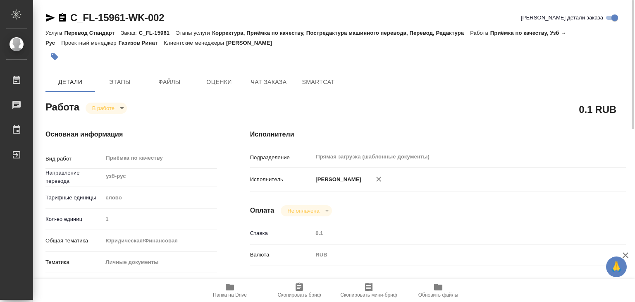
type input "/Clients/FL_C/Orders/C_FL-15961"
type textarea "x"
type textarea "нот"
type textarea "x"
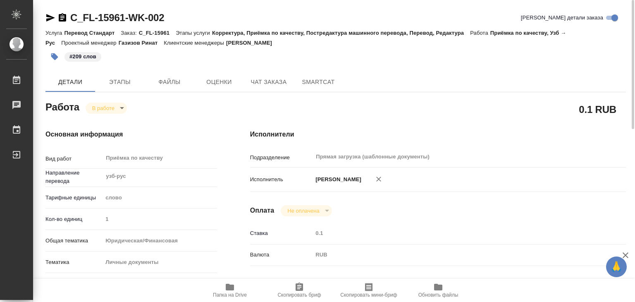
type textarea "x"
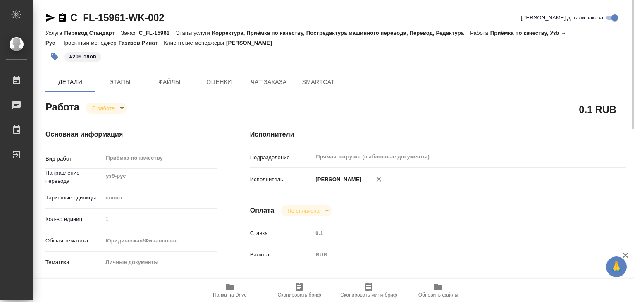
type textarea "x"
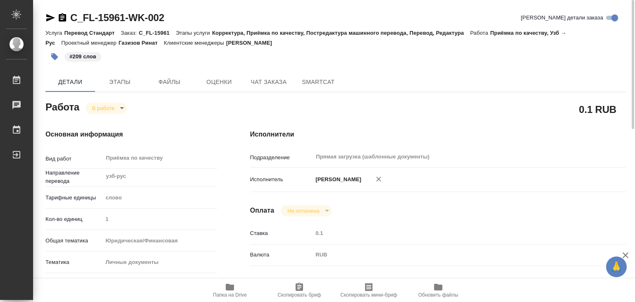
type textarea "x"
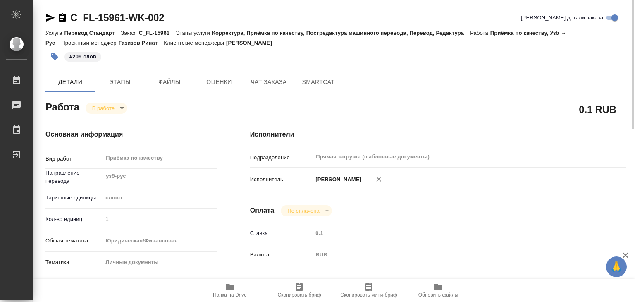
type textarea "x"
drag, startPoint x: 62, startPoint y: 6, endPoint x: 124, endPoint y: 15, distance: 62.3
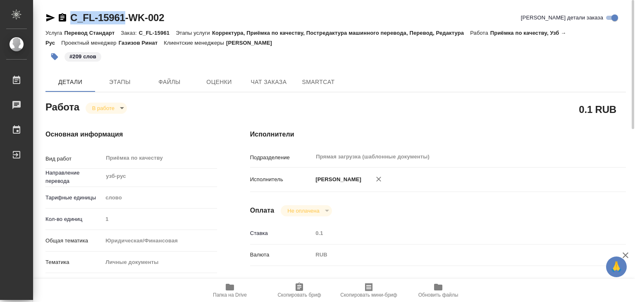
copy link "C_FL-15961"
click at [126, 107] on body "🙏 .cls-1 fill:#fff; AWATERA Alilekova Valeriya Работы 0 Чаты График Выйти C_FL-…" at bounding box center [317, 151] width 635 height 302
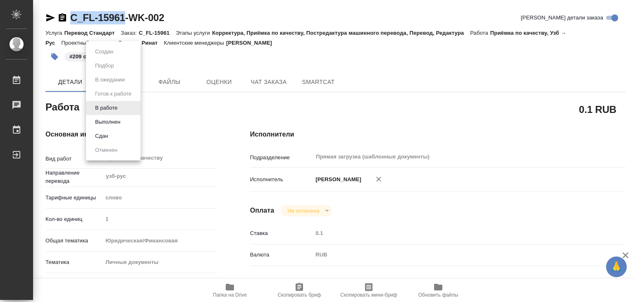
click at [112, 120] on button "Выполнен" at bounding box center [108, 121] width 30 height 9
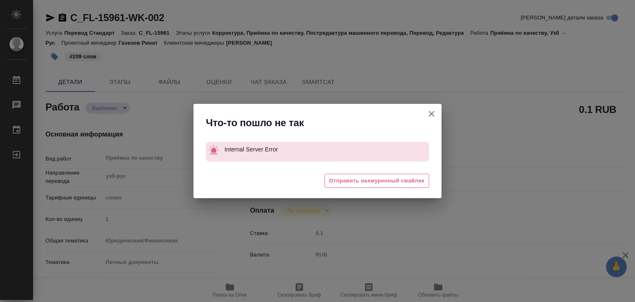
type textarea "x"
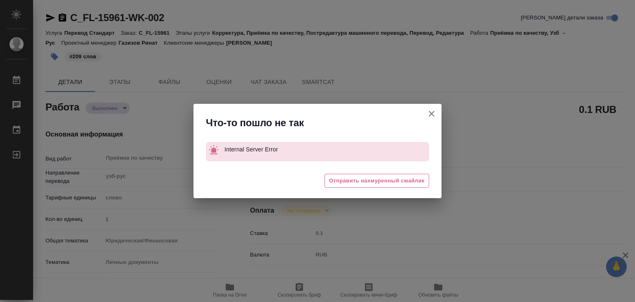
type textarea "x"
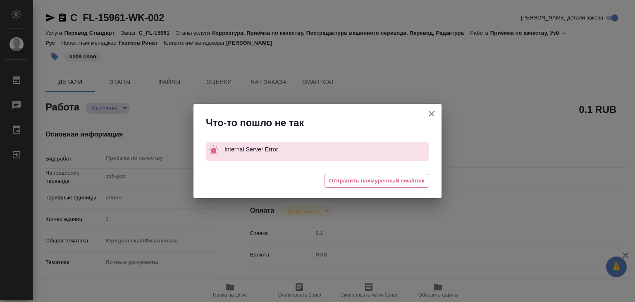
type textarea "x"
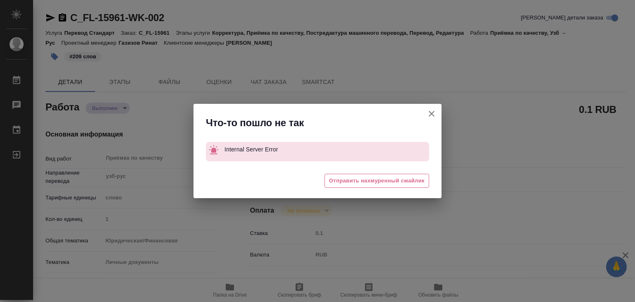
type textarea "x"
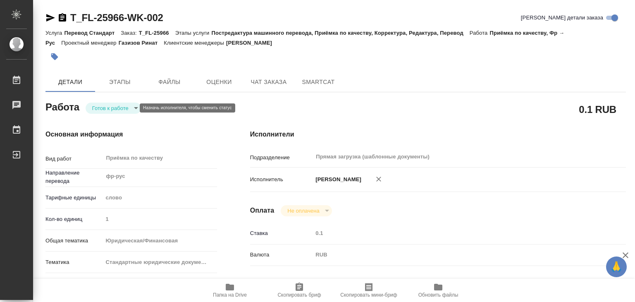
click at [117, 106] on body "🙏 .cls-1 fill:#fff; AWATERA Alilekova [PERSON_NAME] Работы 0 Чаты График Выйти …" at bounding box center [317, 151] width 635 height 302
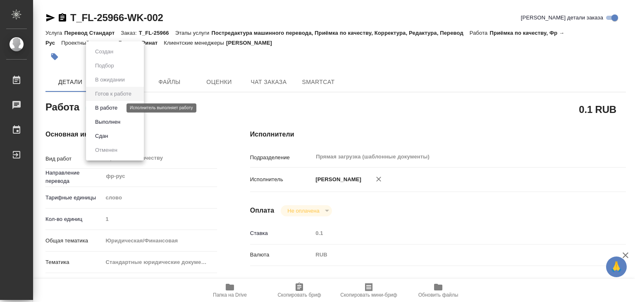
click at [115, 106] on button "В работе" at bounding box center [106, 107] width 27 height 9
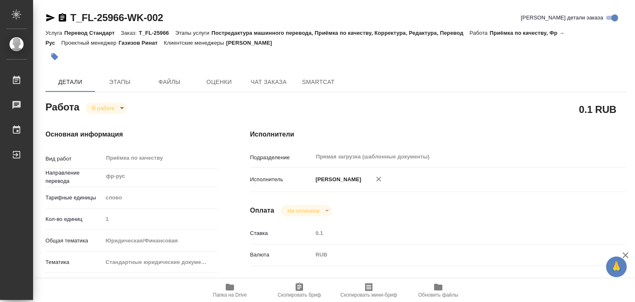
type textarea "x"
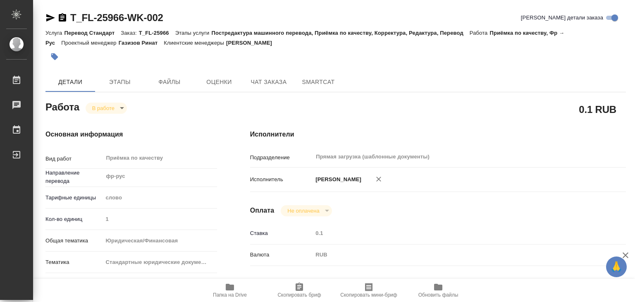
type textarea "x"
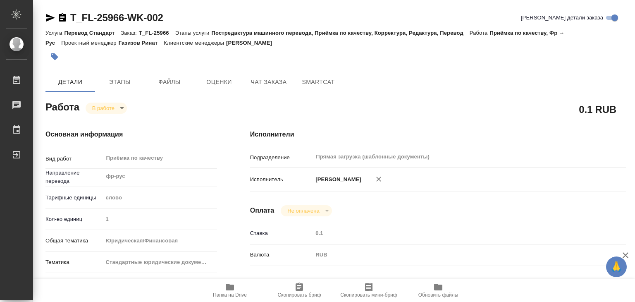
type textarea "x"
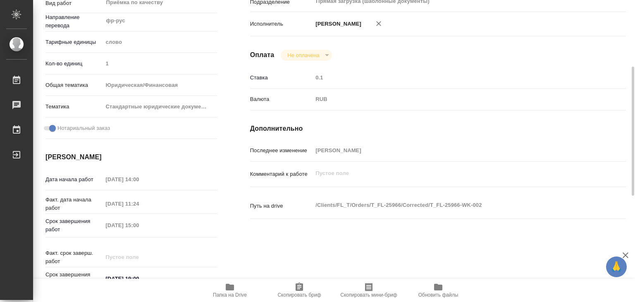
scroll to position [31, 0]
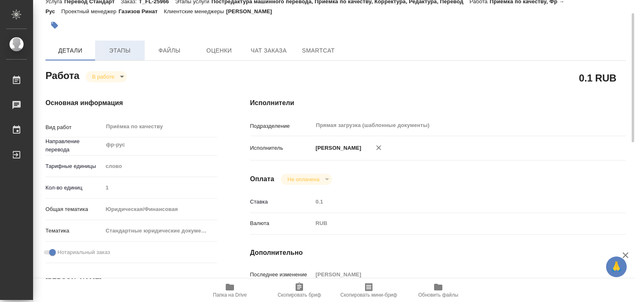
click at [112, 55] on span "Этапы" at bounding box center [120, 50] width 40 height 10
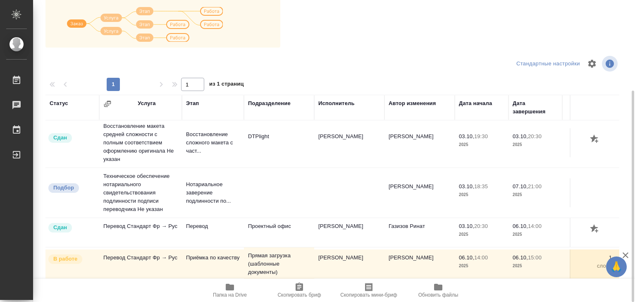
scroll to position [5, 0]
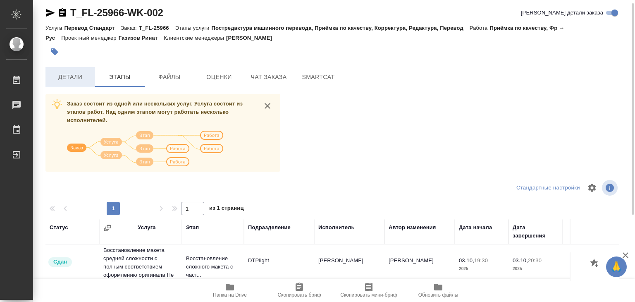
click at [65, 73] on span "Детали" at bounding box center [70, 77] width 40 height 10
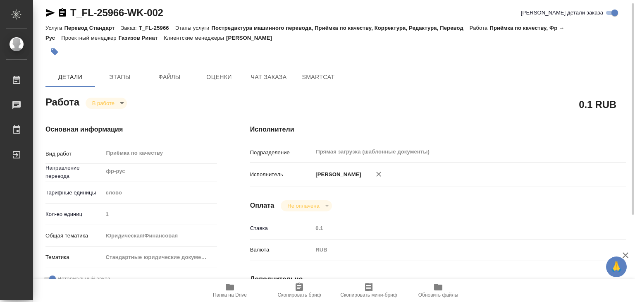
type textarea "x"
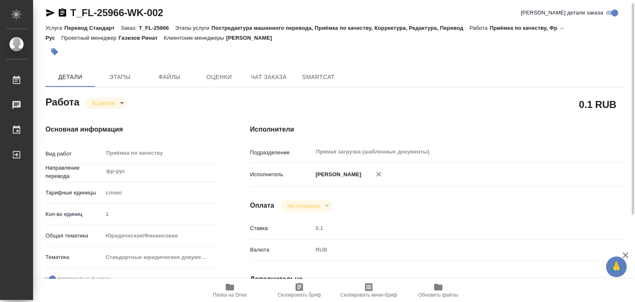
type textarea "x"
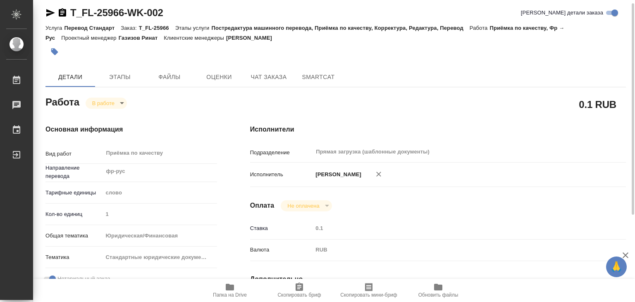
type textarea "x"
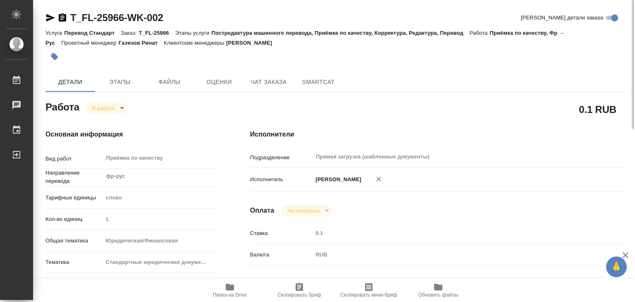
click at [52, 61] on button "button" at bounding box center [54, 57] width 18 height 18
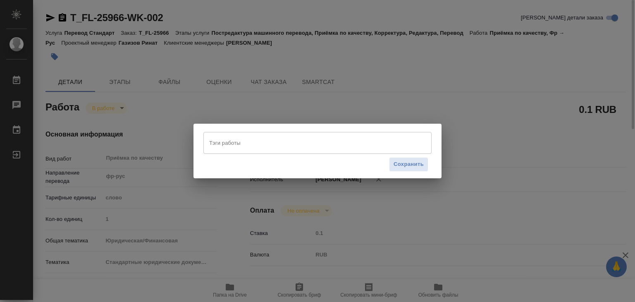
click at [244, 143] on input "Тэги работы" at bounding box center [309, 143] width 205 height 14
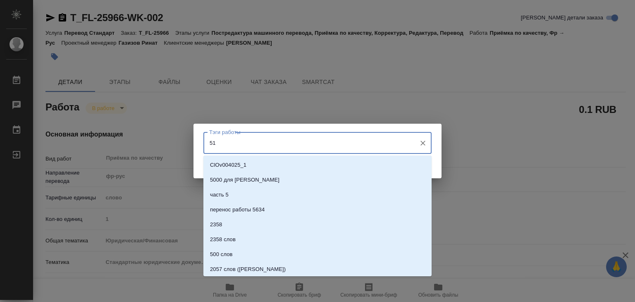
type input "511"
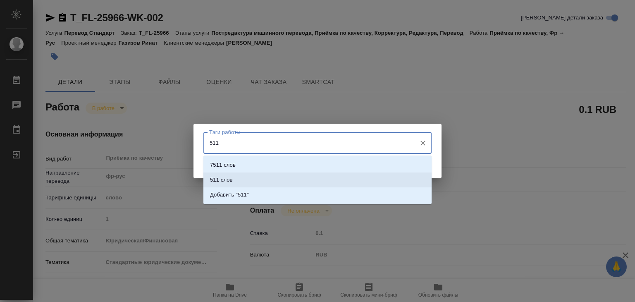
click at [242, 176] on li "511 слов" at bounding box center [317, 179] width 228 height 15
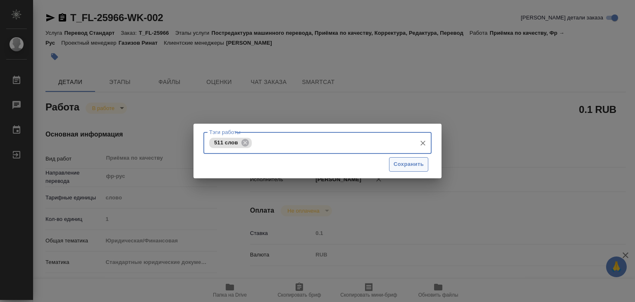
click at [415, 165] on span "Сохранить" at bounding box center [408, 165] width 30 height 10
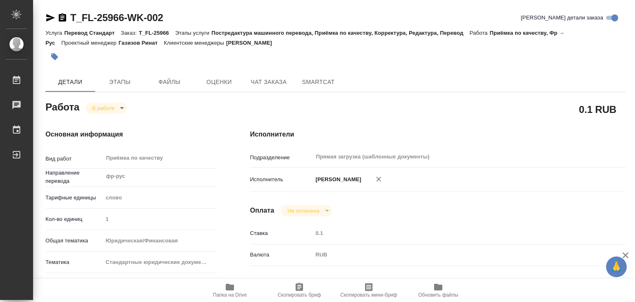
type input "inProgress"
type textarea "Приёмка по качеству"
type textarea "x"
type input "фр-рус"
type input "5a8b1489cc6b4906c91bfd90"
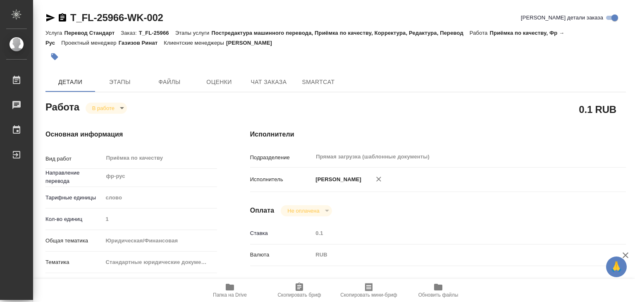
type input "1"
type input "yr-fn"
type input "5f647205b73bc97568ca66bf"
checkbox input "true"
type input "06.10.2025 14:00"
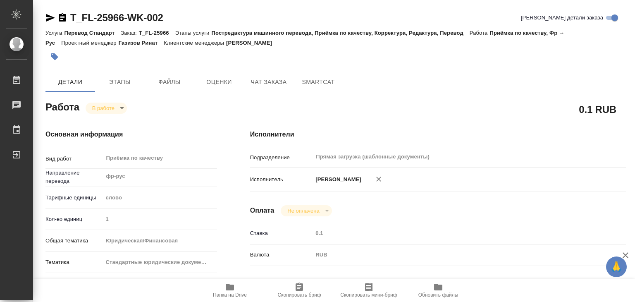
type input "06.10.2025 11:24"
type input "06.10.2025 15:00"
type input "06.10.2025 19:00"
type input "Прямая загрузка (шаблонные документы)"
type input "notPayed"
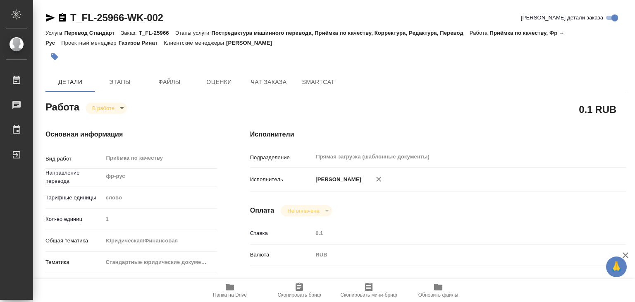
type input "0.1"
type input "RUB"
type input "[PERSON_NAME]"
type textarea "x"
type textarea "/Clients/FL_T/Orders/T_FL-25966/Corrected/T_FL-25966-WK-002"
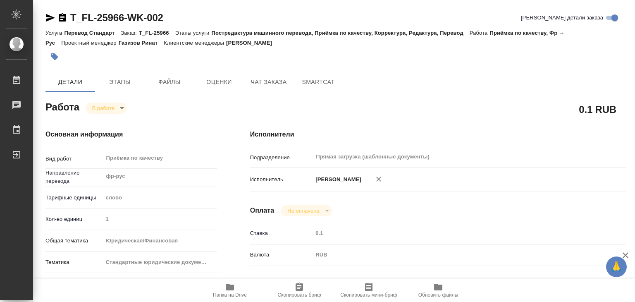
type textarea "x"
type input "T_FL-25966"
type input "Перевод Стандарт"
type input "Постредактура машинного перевода, Приёмка по качеству, Корректура, Редактура, П…"
type input "[PERSON_NAME]"
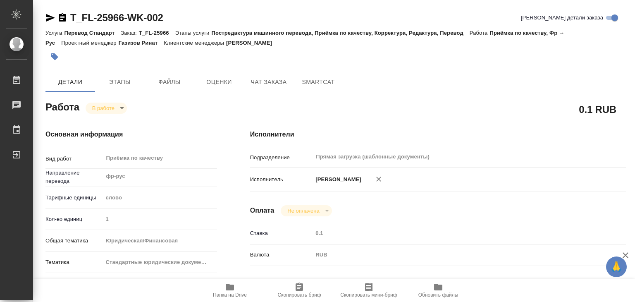
type input "[PERSON_NAME]"
type input "/Clients/FL_T/Orders/T_FL-25966"
type textarea "x"
type textarea "фр-рус под нот"
type textarea "x"
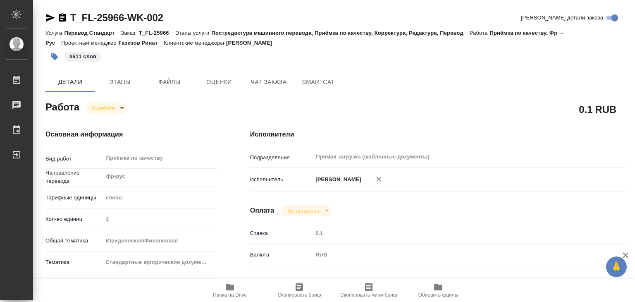
type textarea "x"
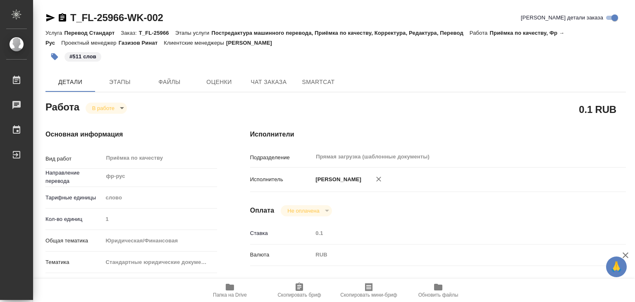
type textarea "x"
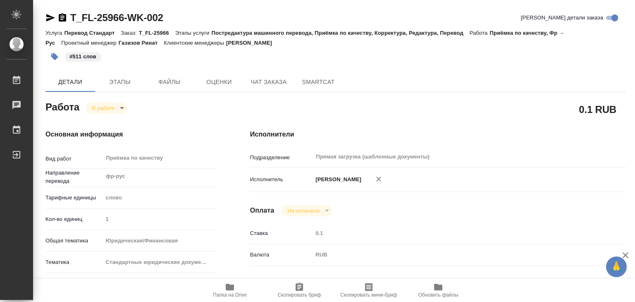
type textarea "x"
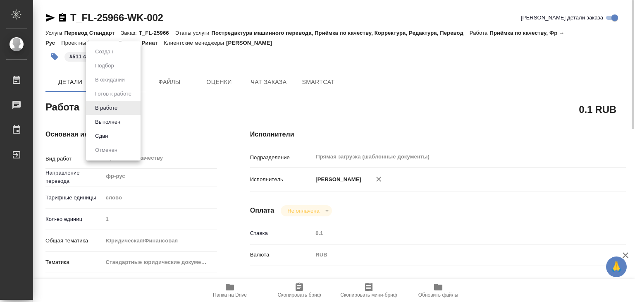
click at [102, 112] on body "🙏 .cls-1 fill:#fff; AWATERA Alilekova Valeriya Работы 0 Чаты График Выйти T_FL-…" at bounding box center [317, 151] width 635 height 302
click at [124, 124] on li "Выполнен" at bounding box center [113, 122] width 55 height 14
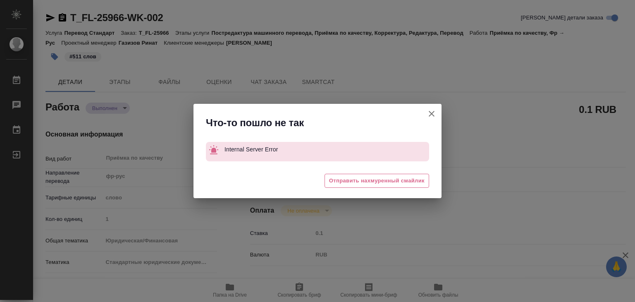
type textarea "x"
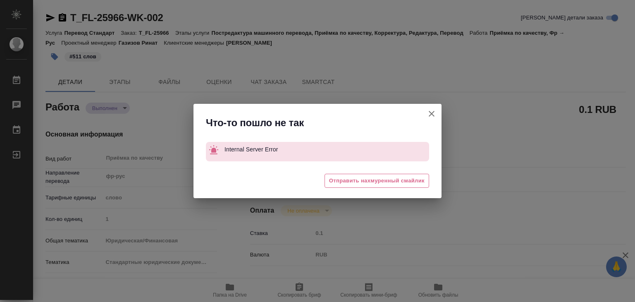
type textarea "x"
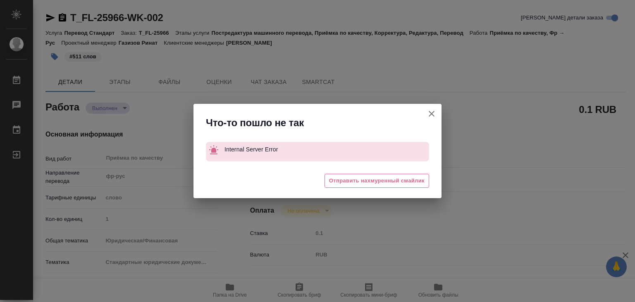
click at [421, 114] on div "Что-то пошло не так" at bounding box center [317, 121] width 248 height 34
click at [427, 112] on icon "button" at bounding box center [432, 114] width 10 height 10
type textarea "x"
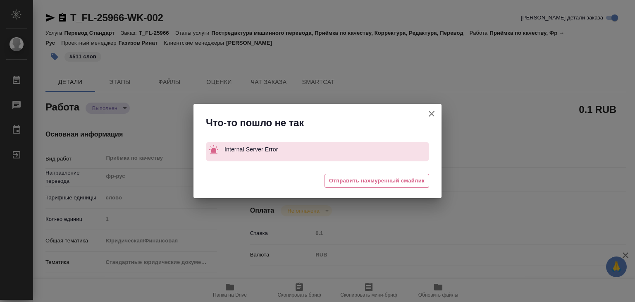
type textarea "x"
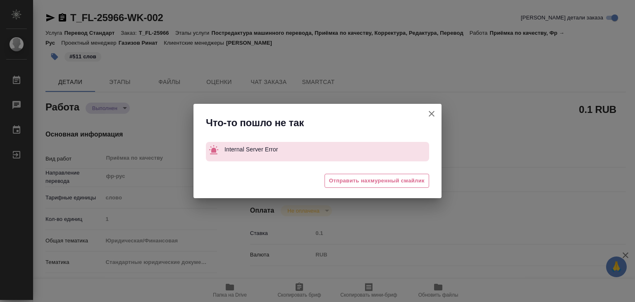
type textarea "x"
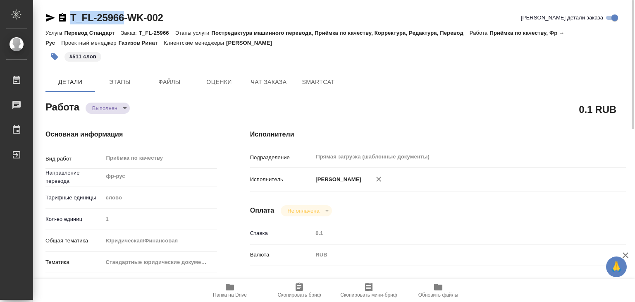
drag, startPoint x: 78, startPoint y: 12, endPoint x: 127, endPoint y: 14, distance: 49.2
copy link "T_FL-25966"
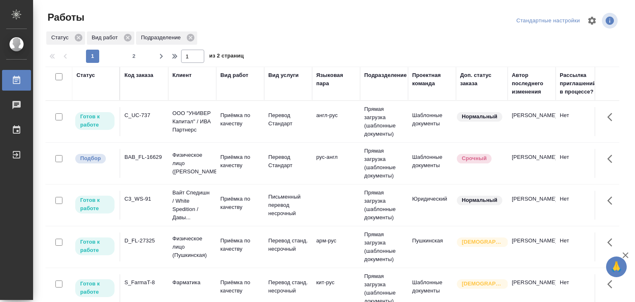
click at [367, 164] on td "Прямая загрузка (шаблонные документы)" at bounding box center [384, 163] width 48 height 41
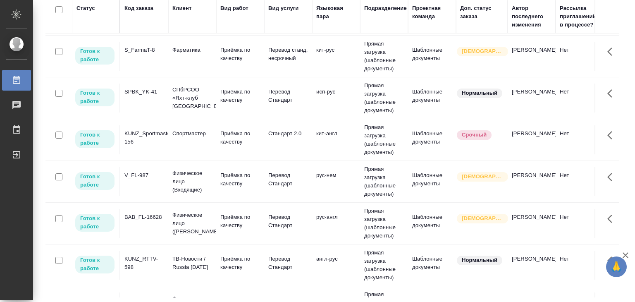
scroll to position [453, 0]
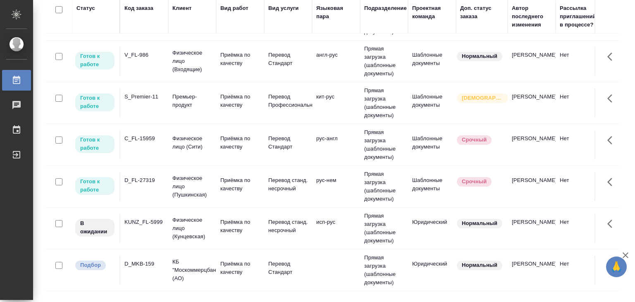
click at [241, 159] on td "Приёмка по качеству" at bounding box center [240, 144] width 48 height 29
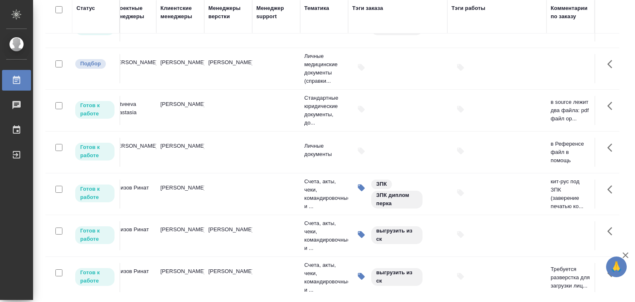
scroll to position [28, 0]
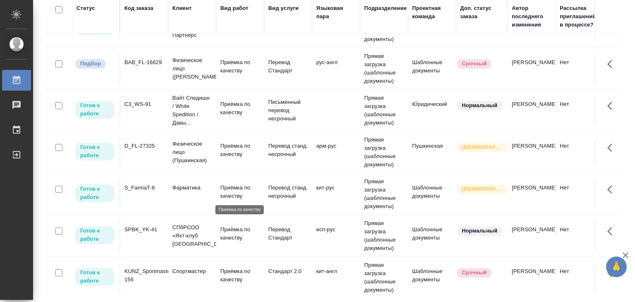
click at [233, 188] on p "Приёмка по качеству" at bounding box center [240, 192] width 40 height 17
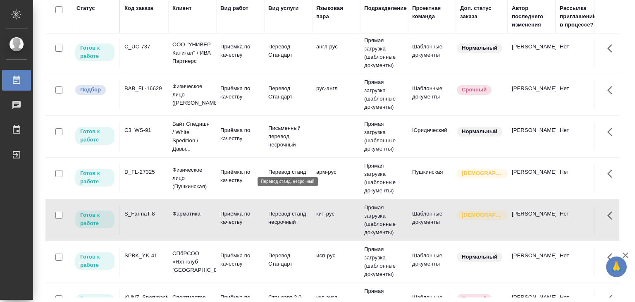
scroll to position [0, 0]
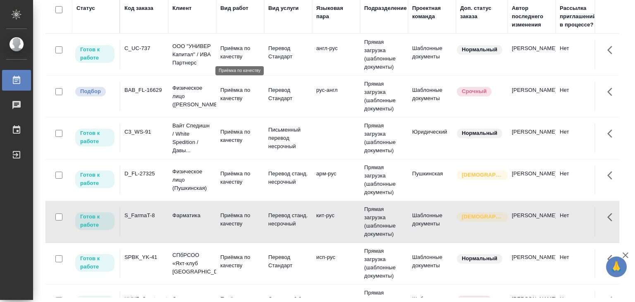
click at [227, 51] on p "Приёмка по качеству" at bounding box center [240, 52] width 40 height 17
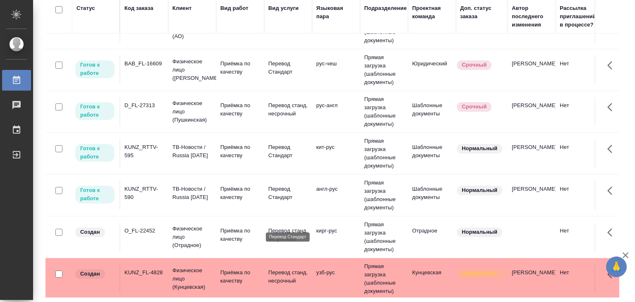
scroll to position [703, 0]
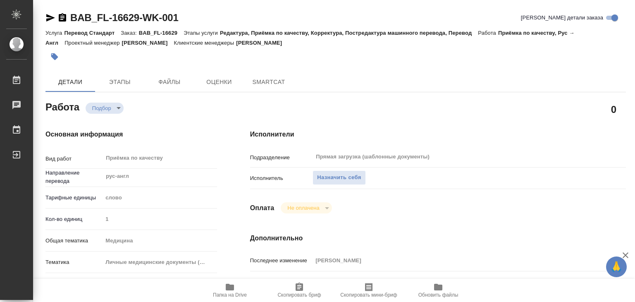
type textarea "x"
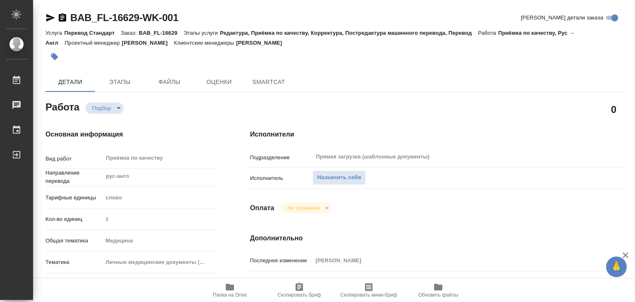
type textarea "x"
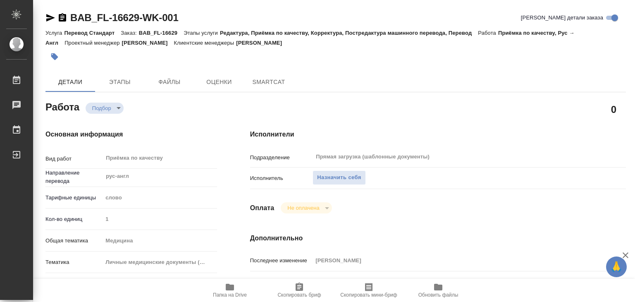
type textarea "x"
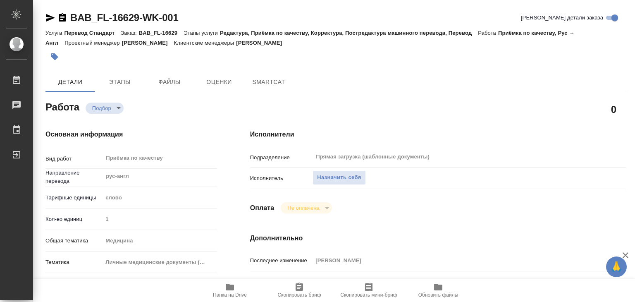
type textarea "x"
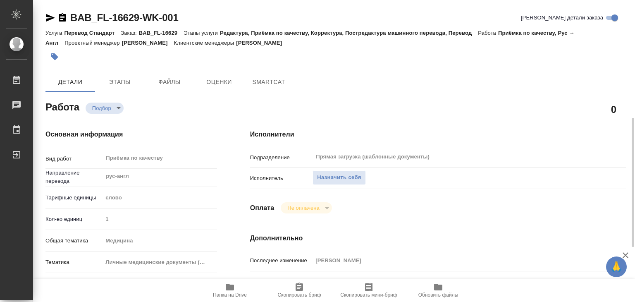
scroll to position [165, 0]
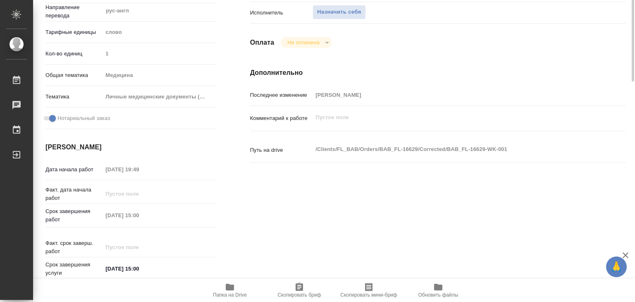
type textarea "x"
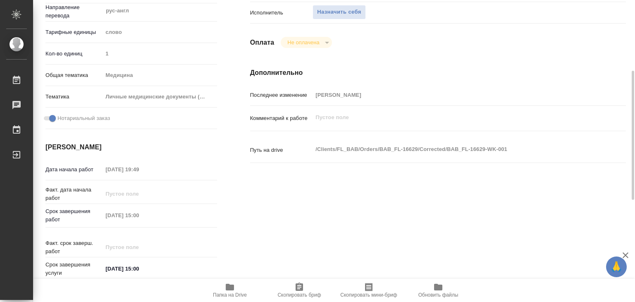
type textarea "x"
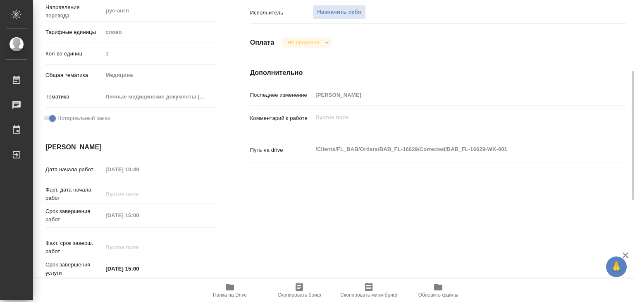
type textarea "x"
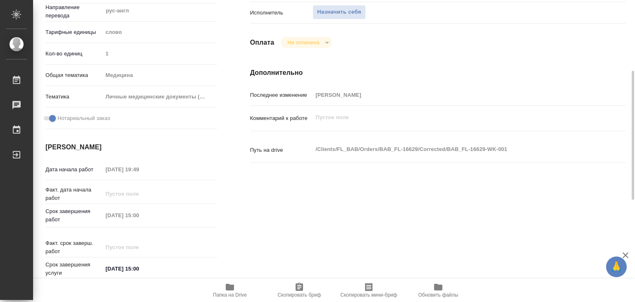
type textarea "x"
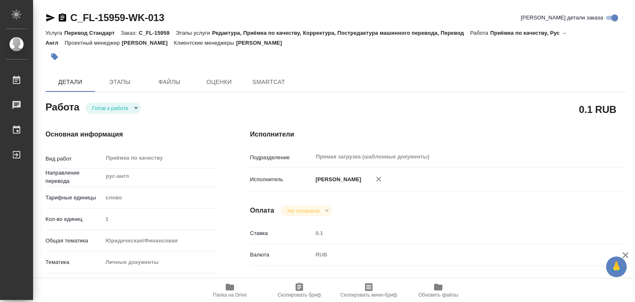
type textarea "x"
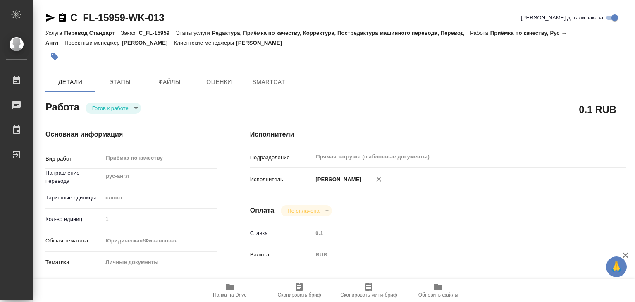
type textarea "x"
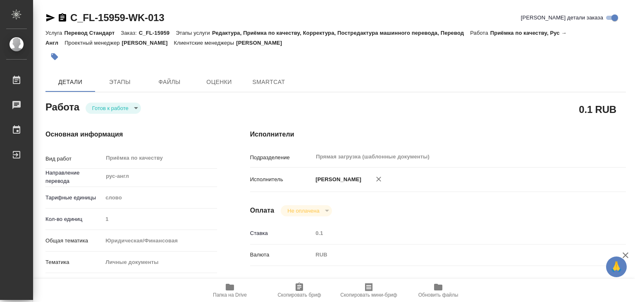
type textarea "x"
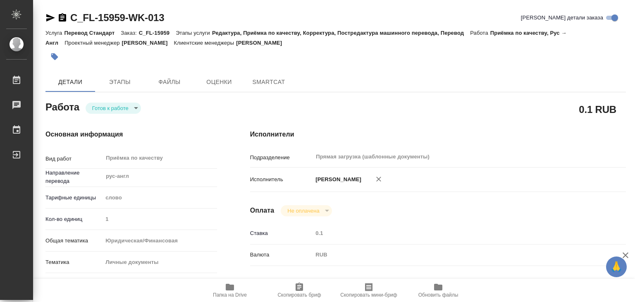
type textarea "x"
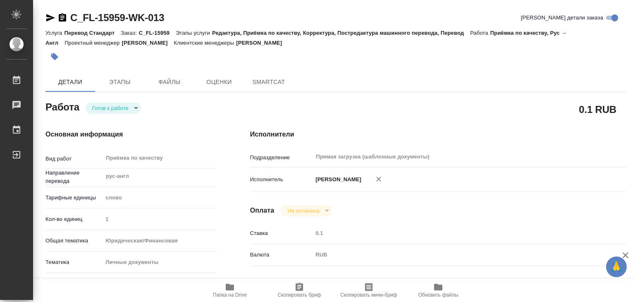
type textarea "x"
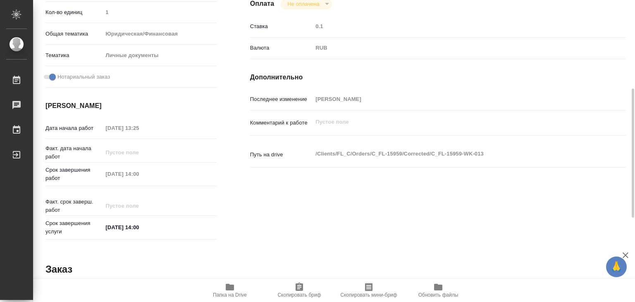
type textarea "x"
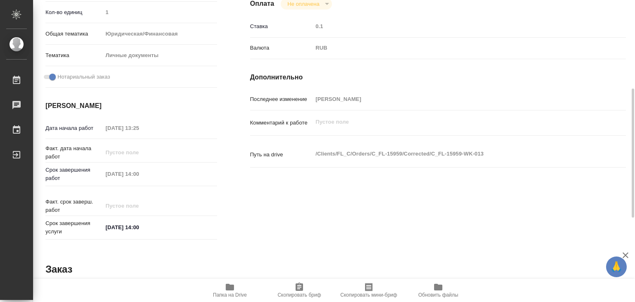
scroll to position [403, 0]
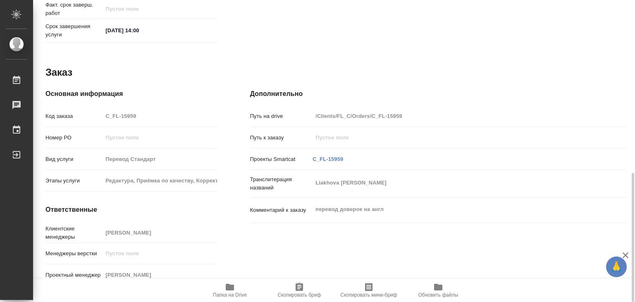
type textarea "x"
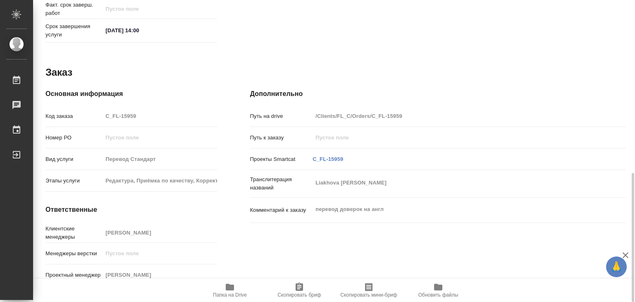
type textarea "x"
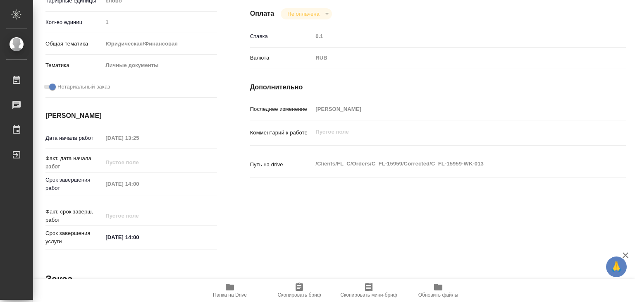
scroll to position [31, 0]
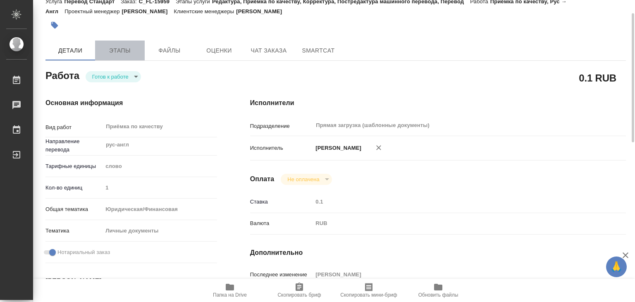
click at [131, 53] on span "Этапы" at bounding box center [120, 50] width 40 height 10
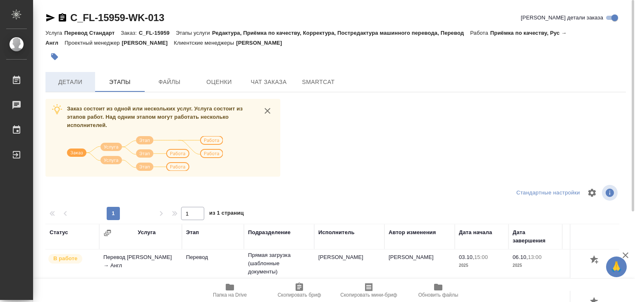
click at [76, 81] on span "Детали" at bounding box center [70, 82] width 40 height 10
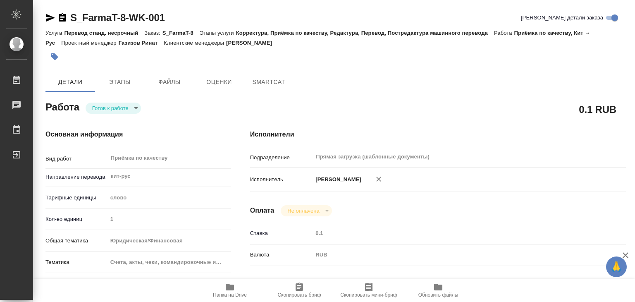
type textarea "x"
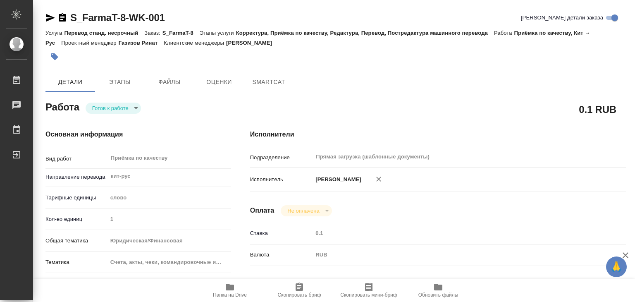
type textarea "x"
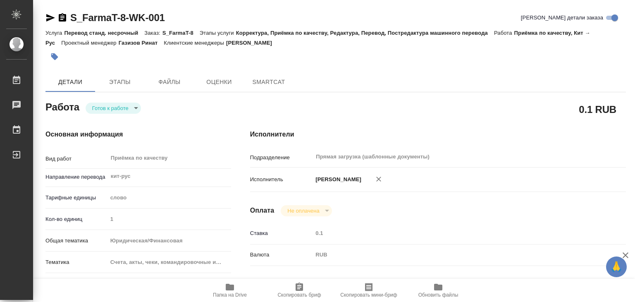
type textarea "x"
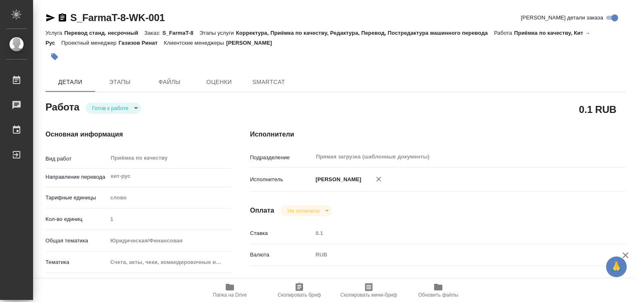
type textarea "x"
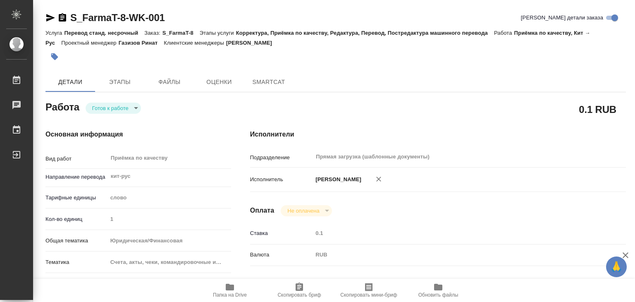
type textarea "x"
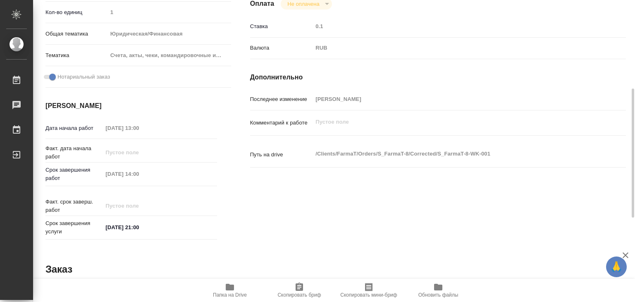
type textarea "x"
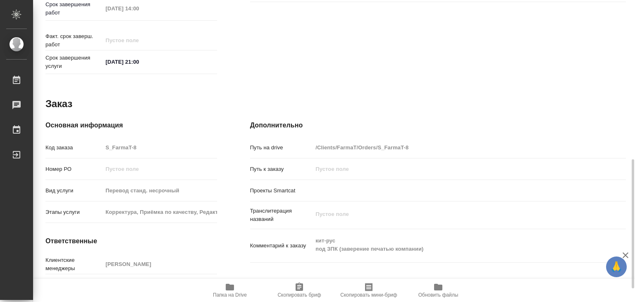
scroll to position [403, 0]
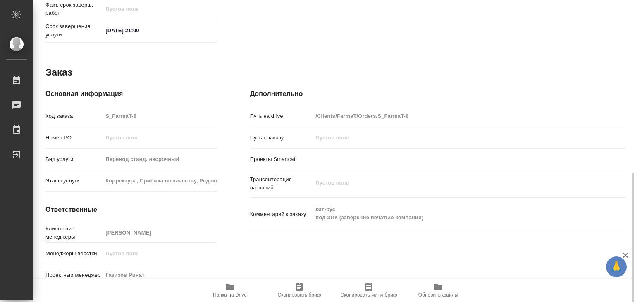
type textarea "x"
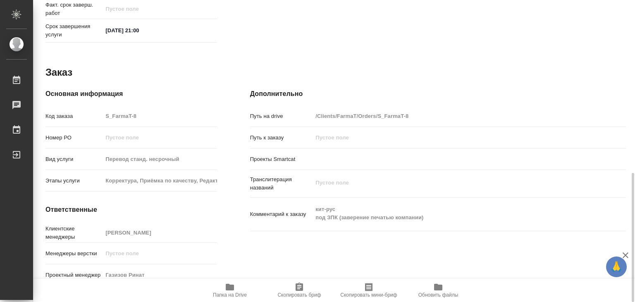
click at [233, 290] on icon "button" at bounding box center [230, 287] width 10 height 10
type textarea "x"
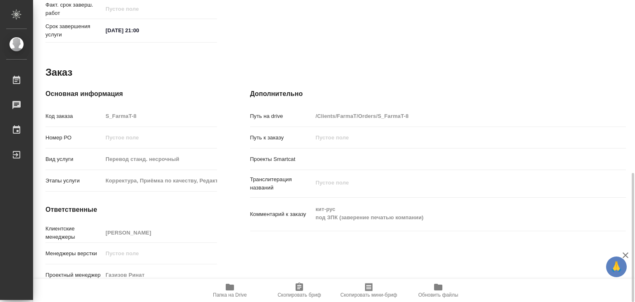
type textarea "x"
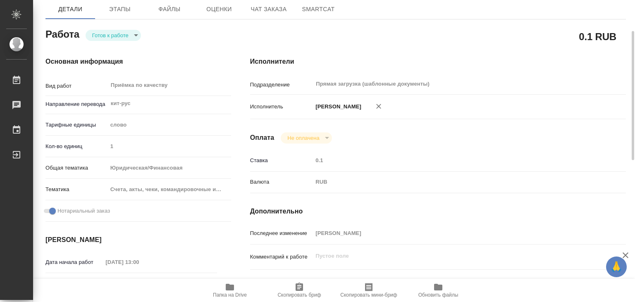
scroll to position [0, 0]
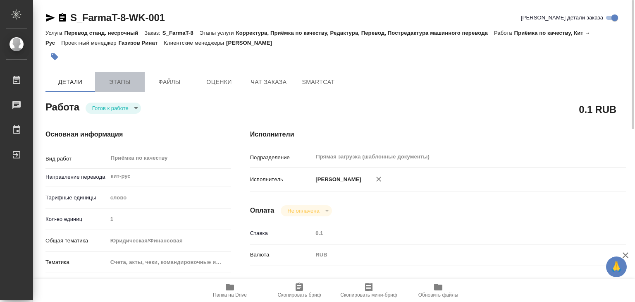
click at [118, 87] on button "Этапы" at bounding box center [120, 82] width 50 height 20
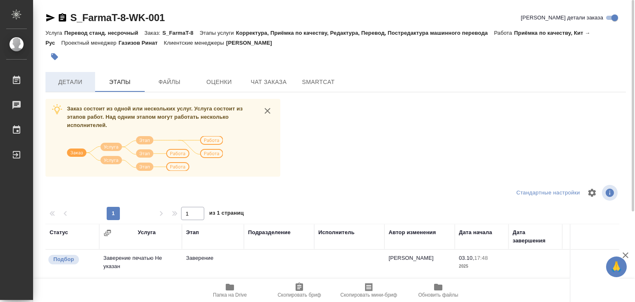
click at [80, 75] on button "Детали" at bounding box center [70, 82] width 50 height 20
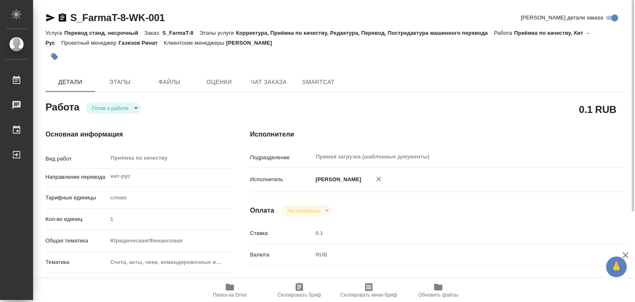
type textarea "x"
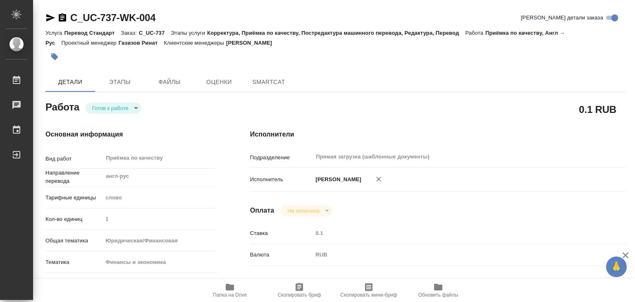
type textarea "x"
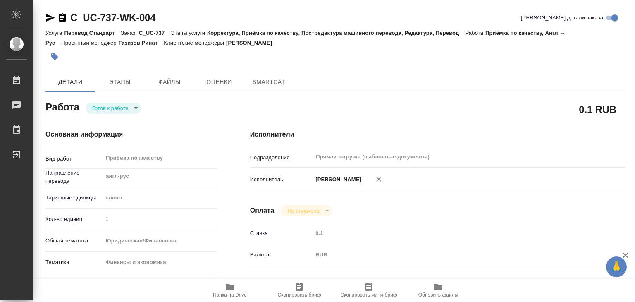
type textarea "x"
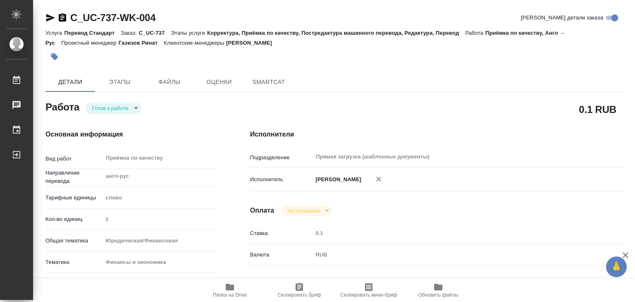
type textarea "x"
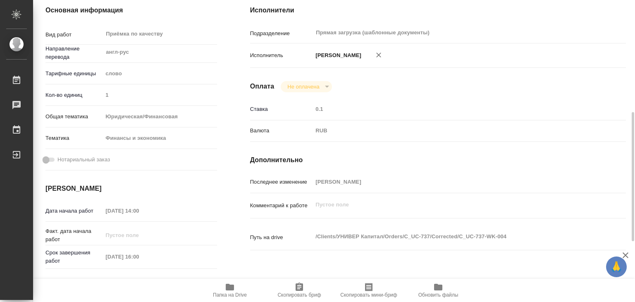
scroll to position [165, 0]
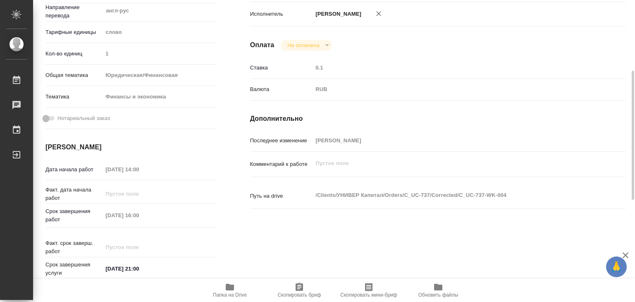
type textarea "x"
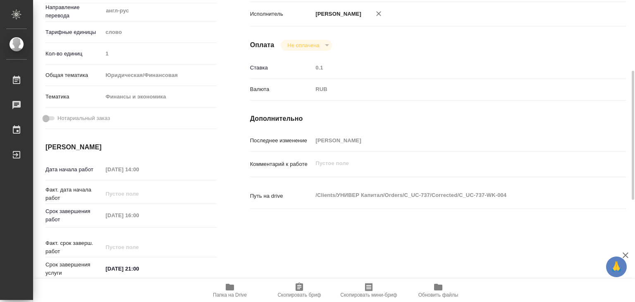
scroll to position [41, 0]
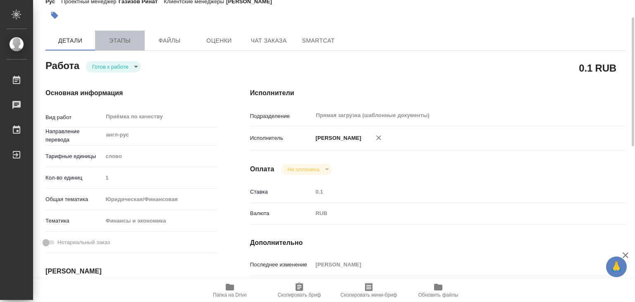
click at [117, 38] on span "Этапы" at bounding box center [120, 41] width 40 height 10
type textarea "x"
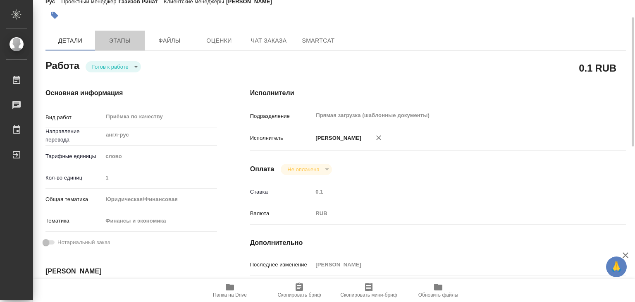
type textarea "x"
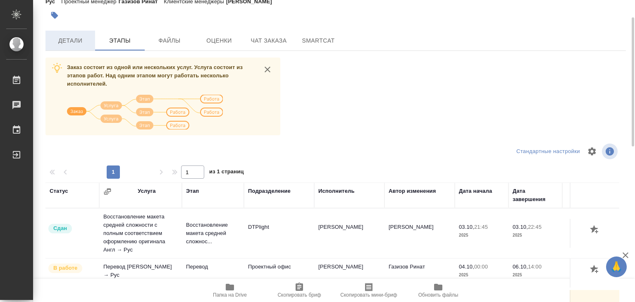
click at [81, 48] on button "Детали" at bounding box center [70, 41] width 50 height 20
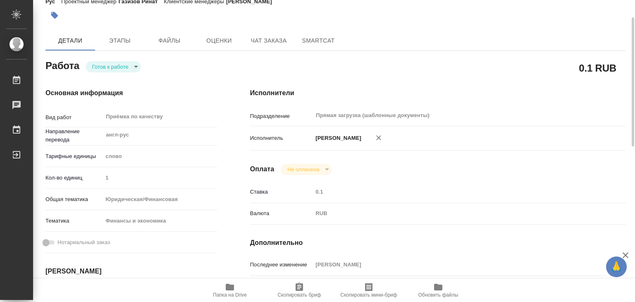
type textarea "x"
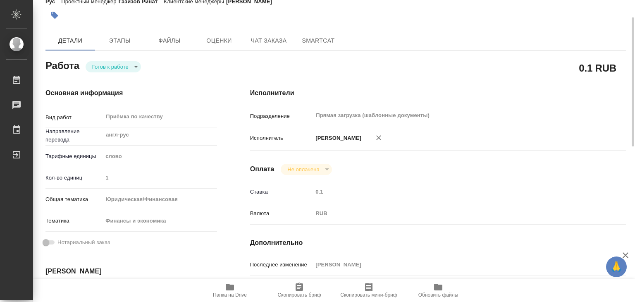
type textarea "x"
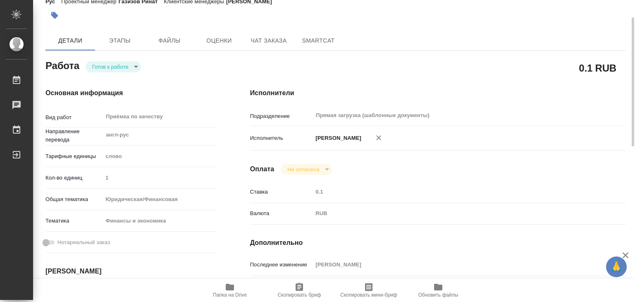
type textarea "x"
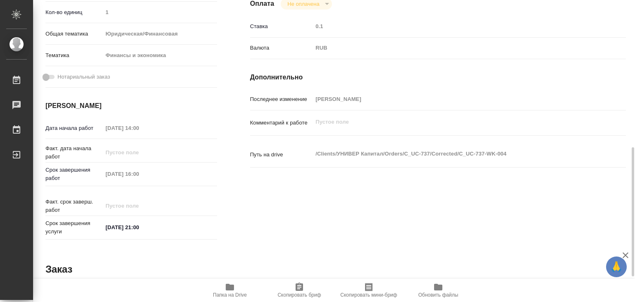
scroll to position [248, 0]
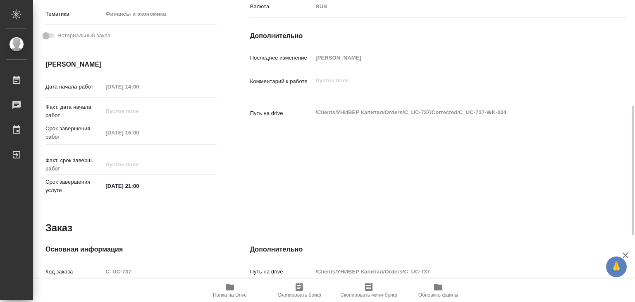
type textarea "x"
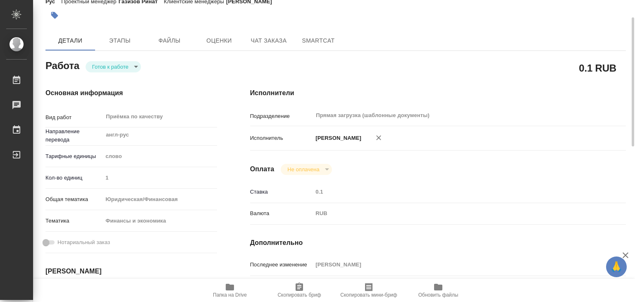
scroll to position [0, 0]
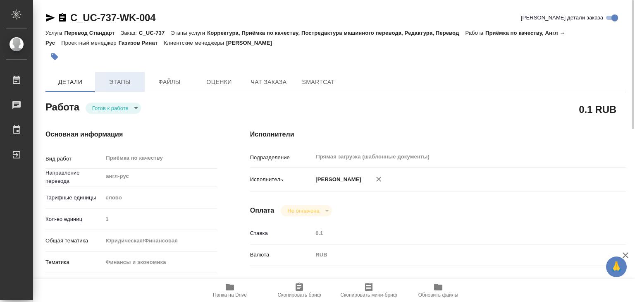
click at [128, 80] on span "Этапы" at bounding box center [120, 82] width 40 height 10
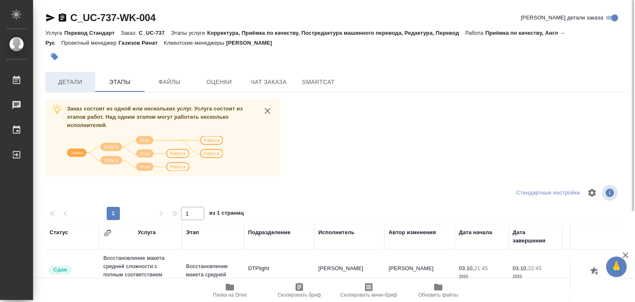
click at [67, 77] on span "Детали" at bounding box center [70, 82] width 40 height 10
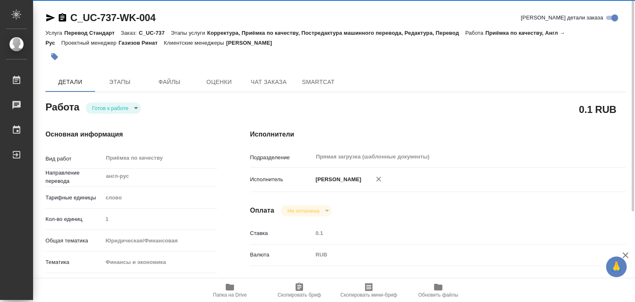
type textarea "x"
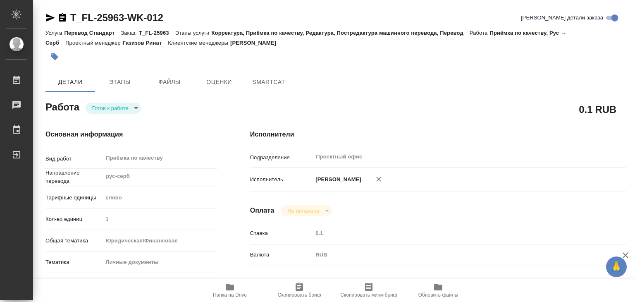
type textarea "x"
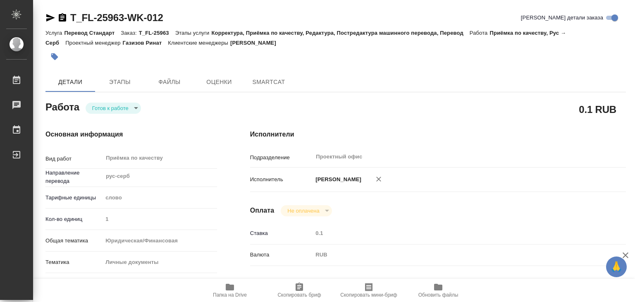
type textarea "x"
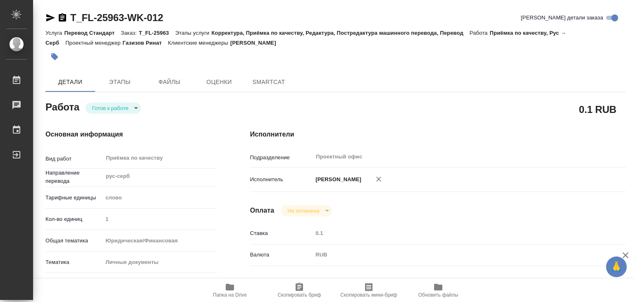
type textarea "x"
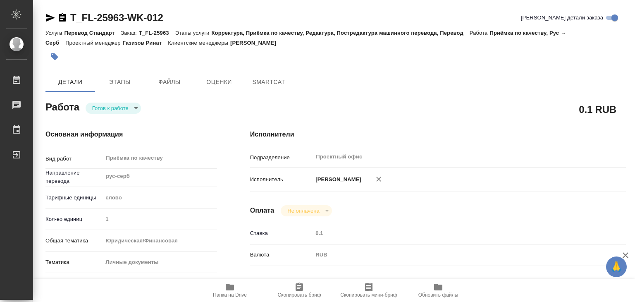
type textarea "x"
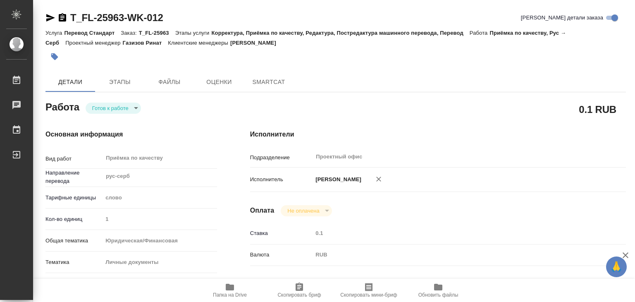
type textarea "x"
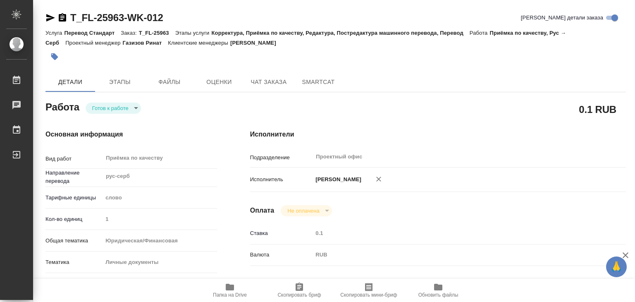
type textarea "x"
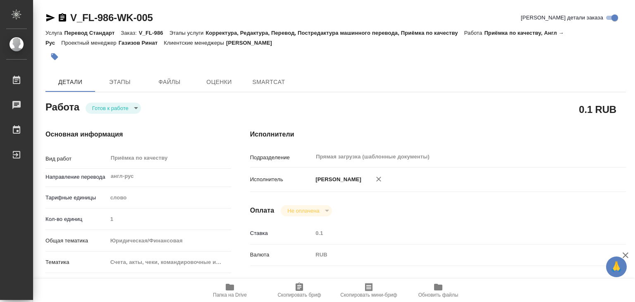
type textarea "x"
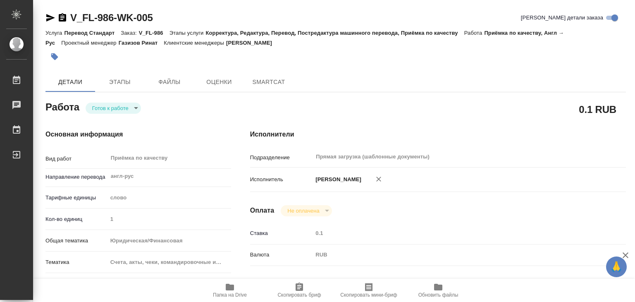
type textarea "x"
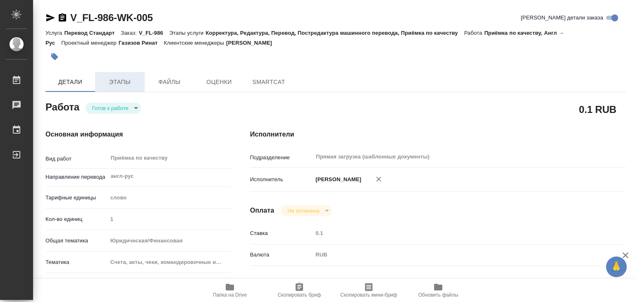
type textarea "x"
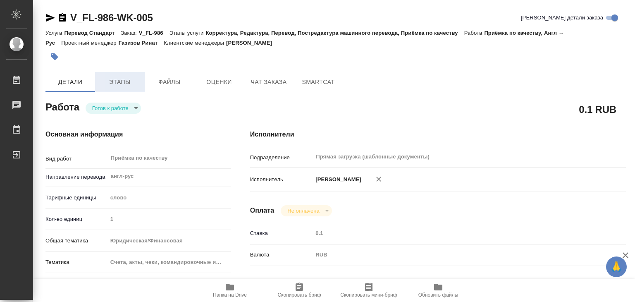
click at [113, 83] on span "Этапы" at bounding box center [120, 82] width 40 height 10
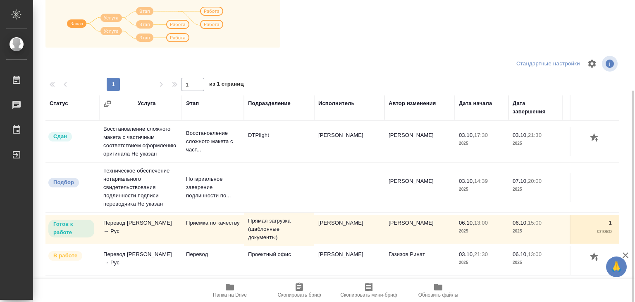
scroll to position [46, 0]
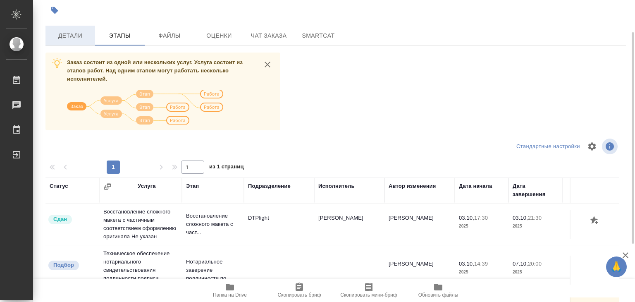
click at [64, 38] on span "Детали" at bounding box center [70, 36] width 40 height 10
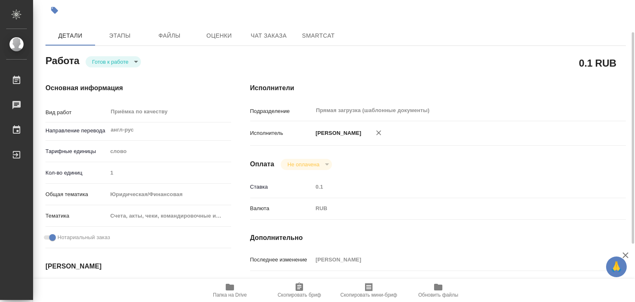
type textarea "x"
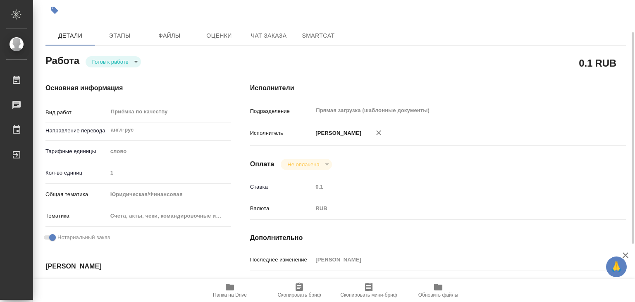
type textarea "x"
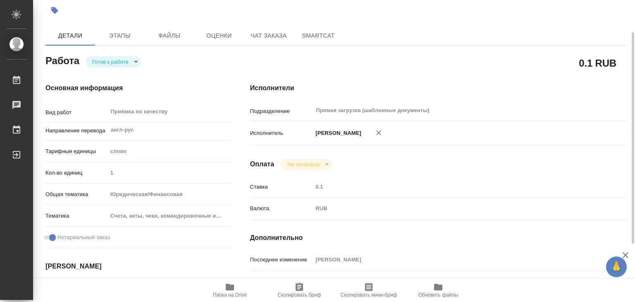
type textarea "x"
